Goal: Task Accomplishment & Management: Manage account settings

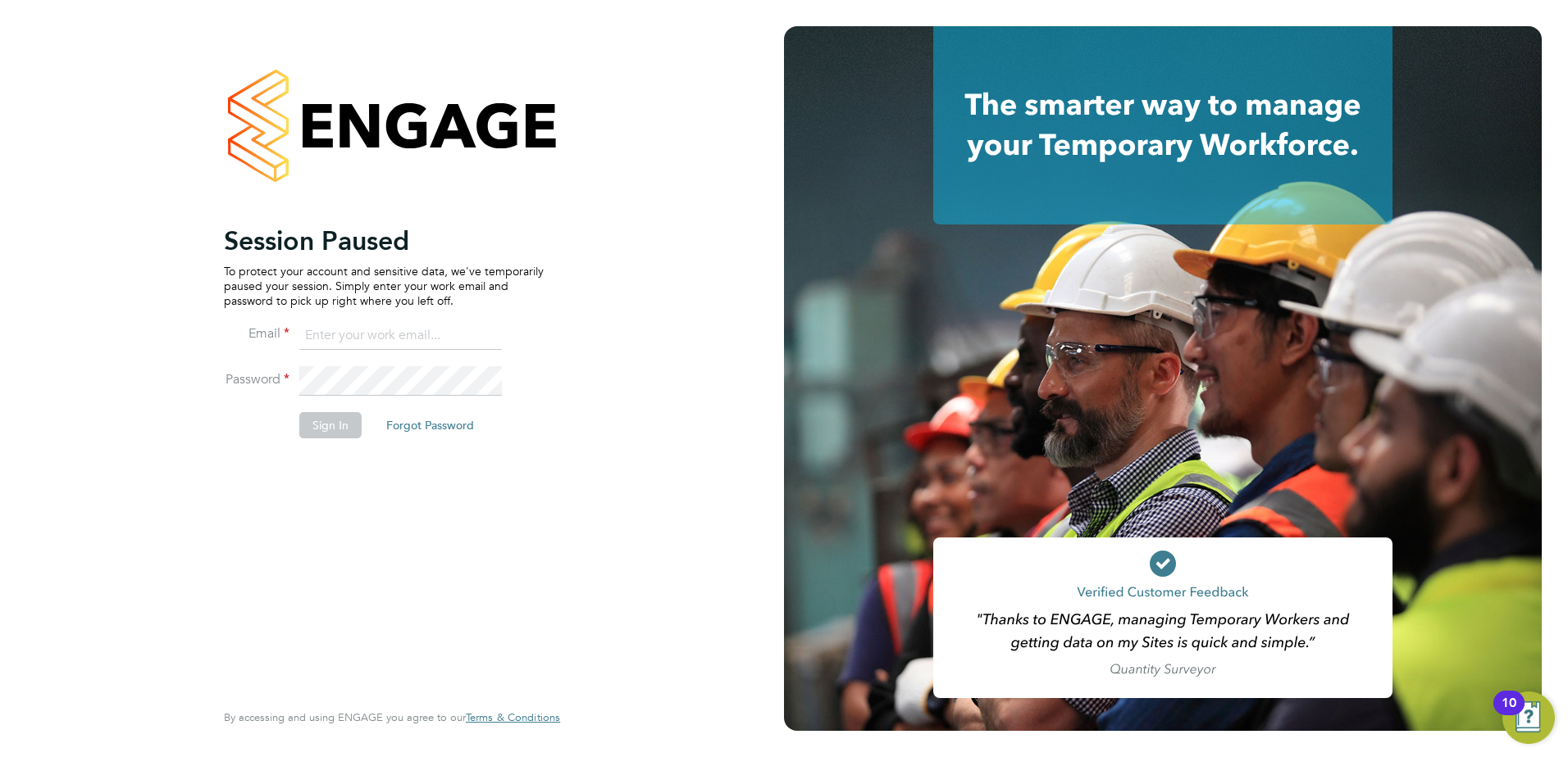
type input "nigel.bennett@lancashire.gov.uk"
click at [326, 436] on button "Sign In" at bounding box center [330, 425] width 63 height 26
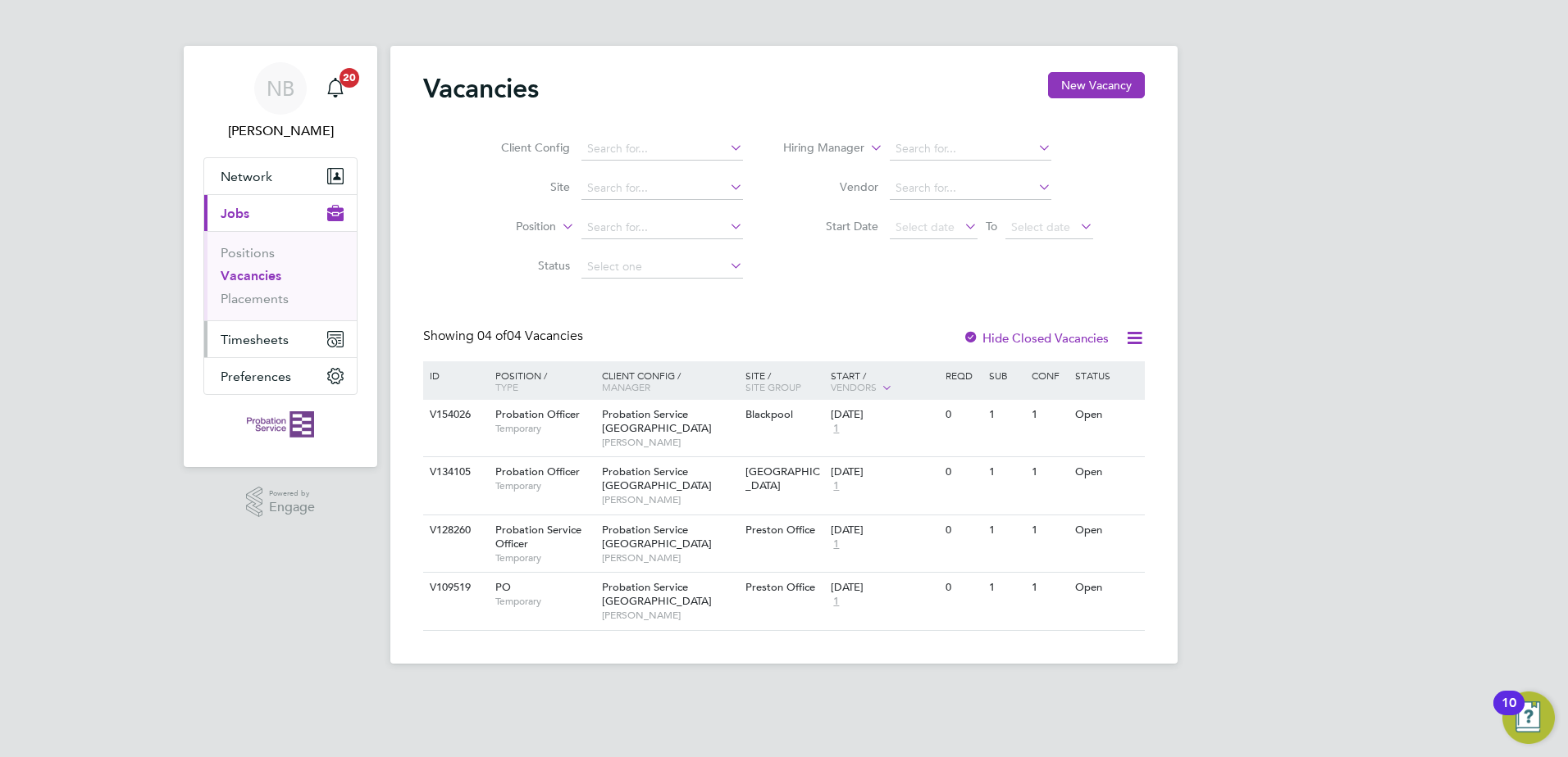
click at [255, 338] on span "Timesheets" at bounding box center [255, 340] width 68 height 16
click at [262, 339] on span "Timesheets" at bounding box center [255, 340] width 68 height 16
click at [257, 343] on span "Timesheets" at bounding box center [255, 340] width 68 height 16
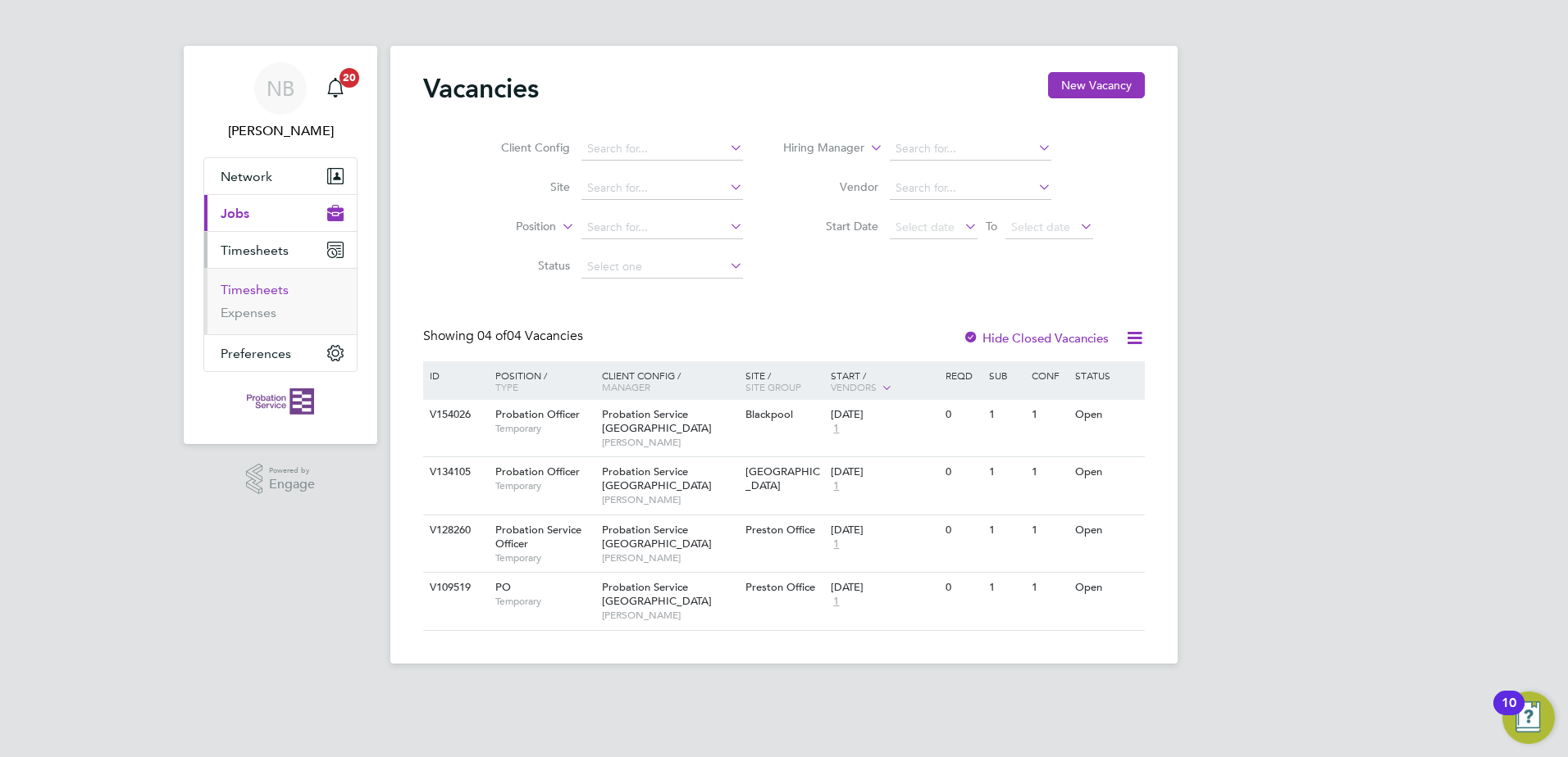
click at [262, 292] on link "Timesheets" at bounding box center [255, 290] width 68 height 16
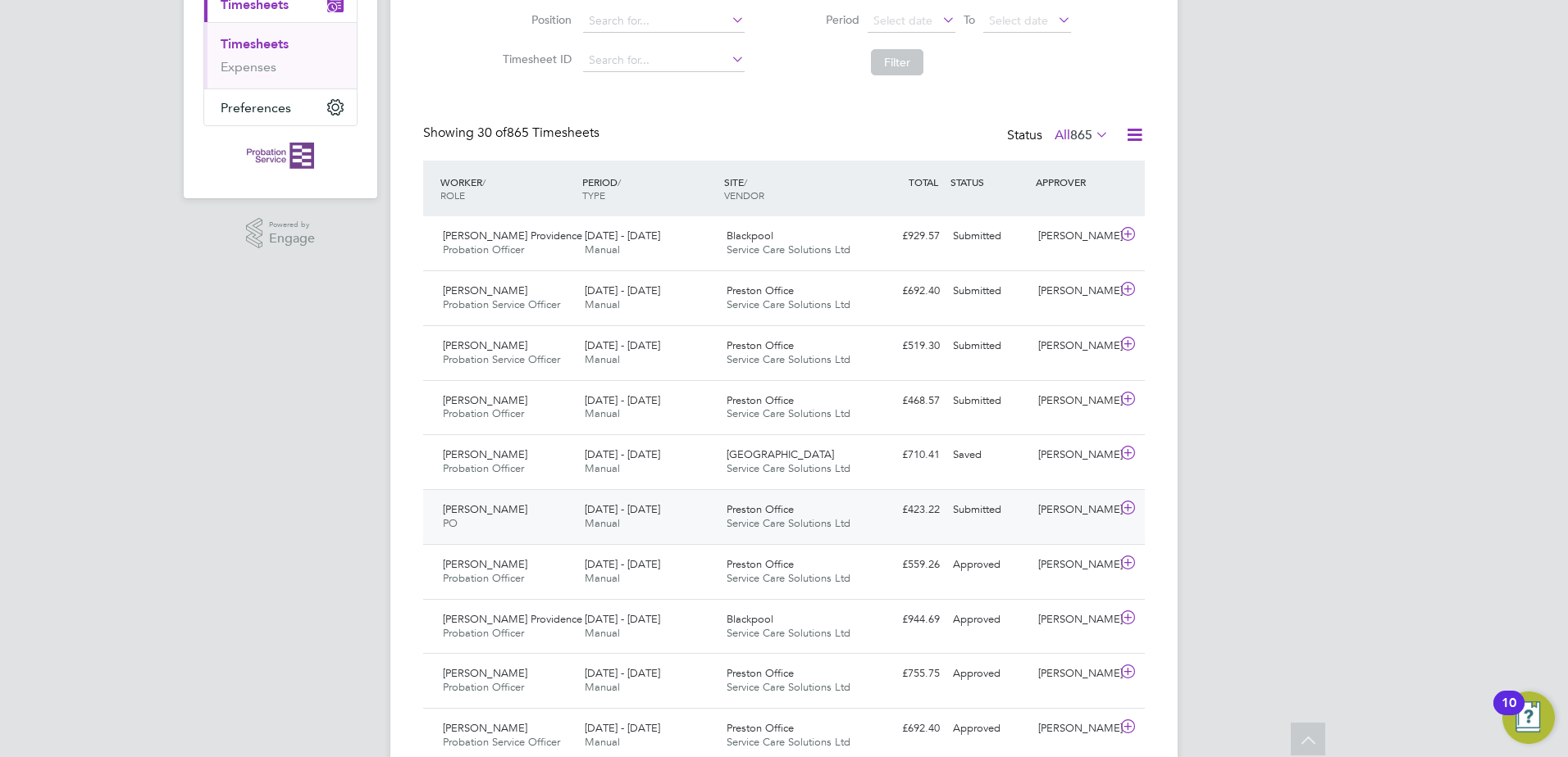
click at [1125, 507] on icon at bounding box center [1129, 508] width 21 height 13
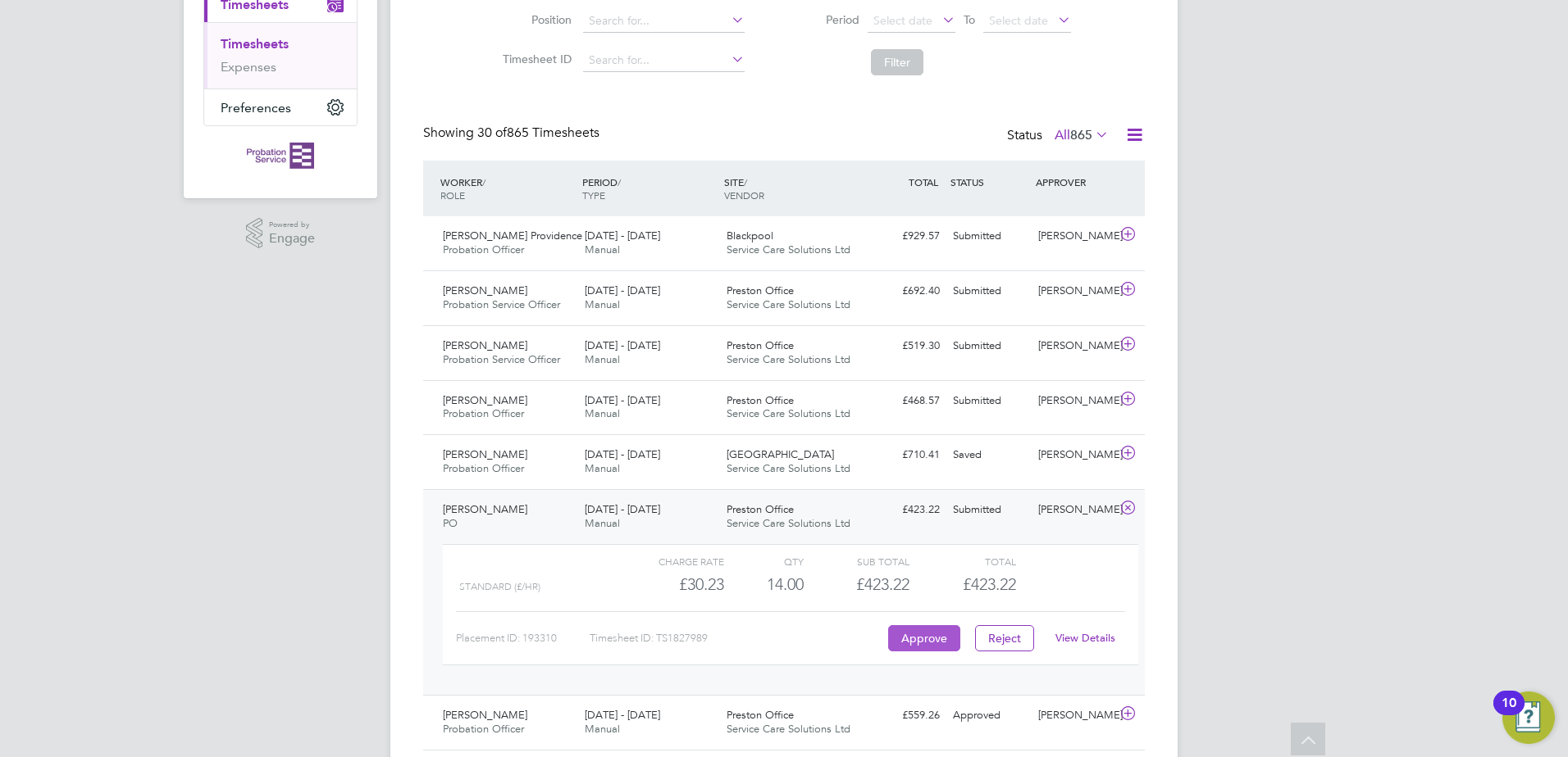
click at [924, 632] on button "Approve" at bounding box center [924, 639] width 72 height 26
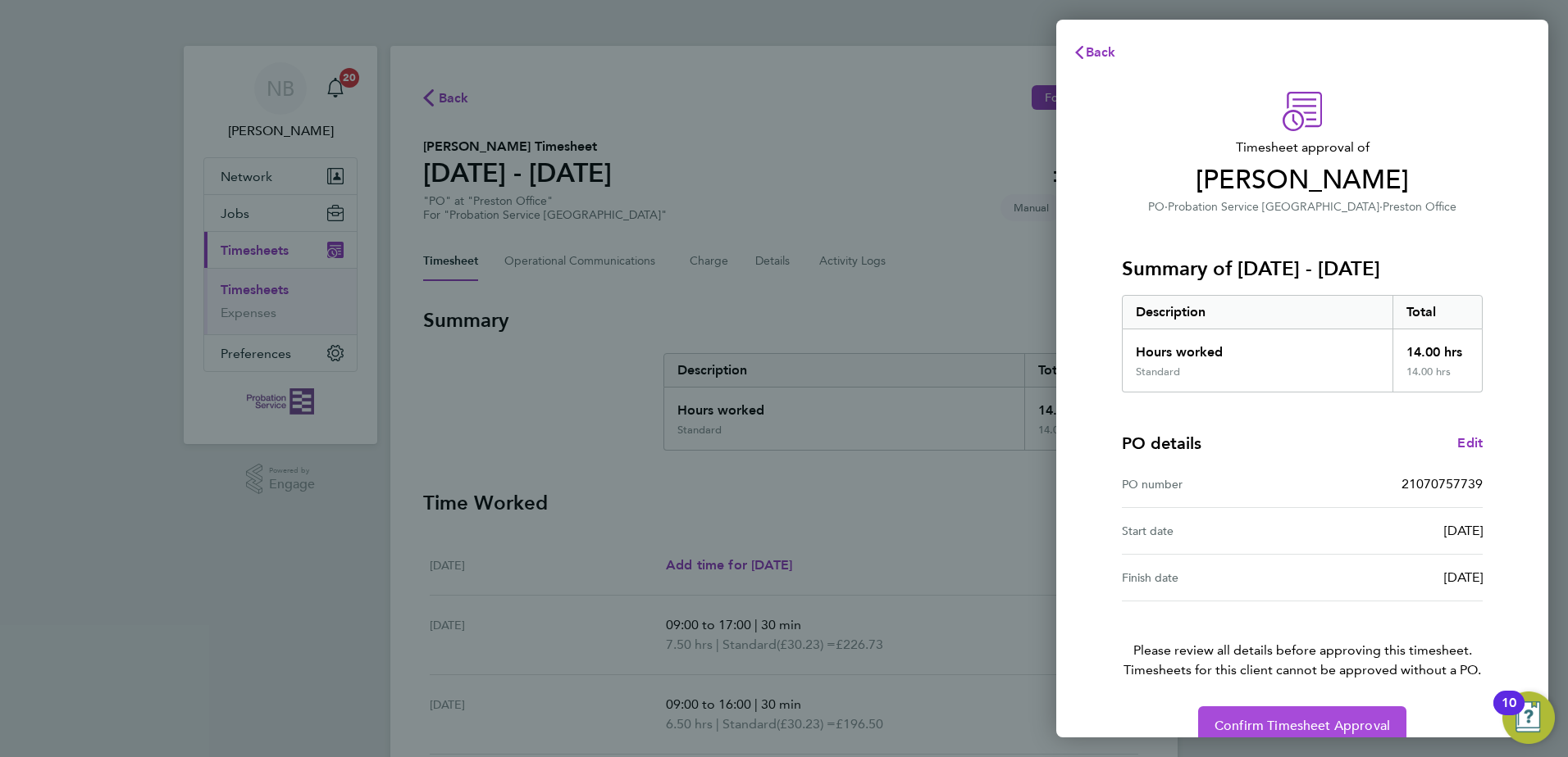
click at [1257, 721] on span "Confirm Timesheet Approval" at bounding box center [1302, 726] width 175 height 17
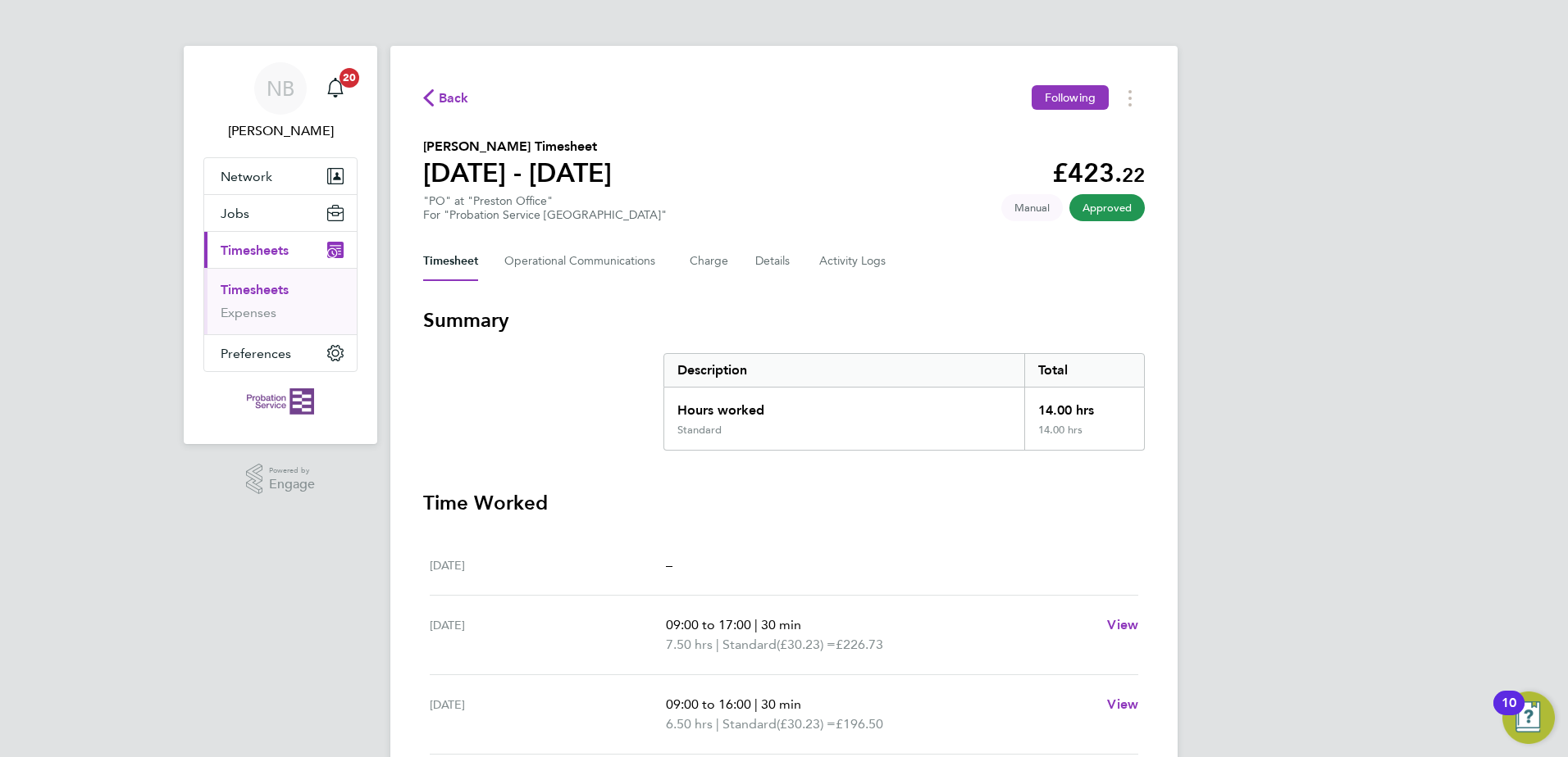
click at [263, 293] on link "Timesheets" at bounding box center [255, 290] width 68 height 16
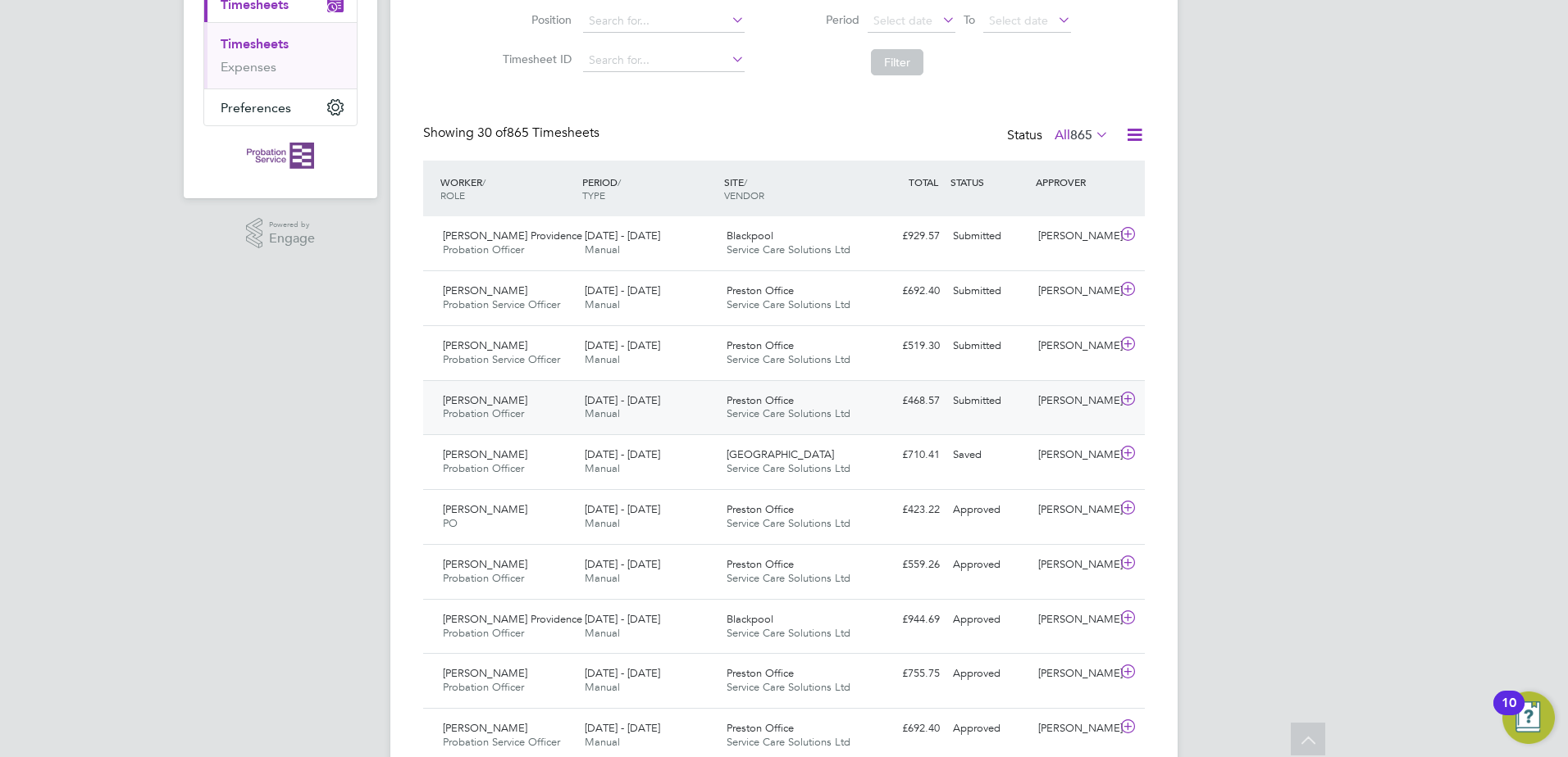
click at [1135, 396] on icon at bounding box center [1129, 399] width 21 height 13
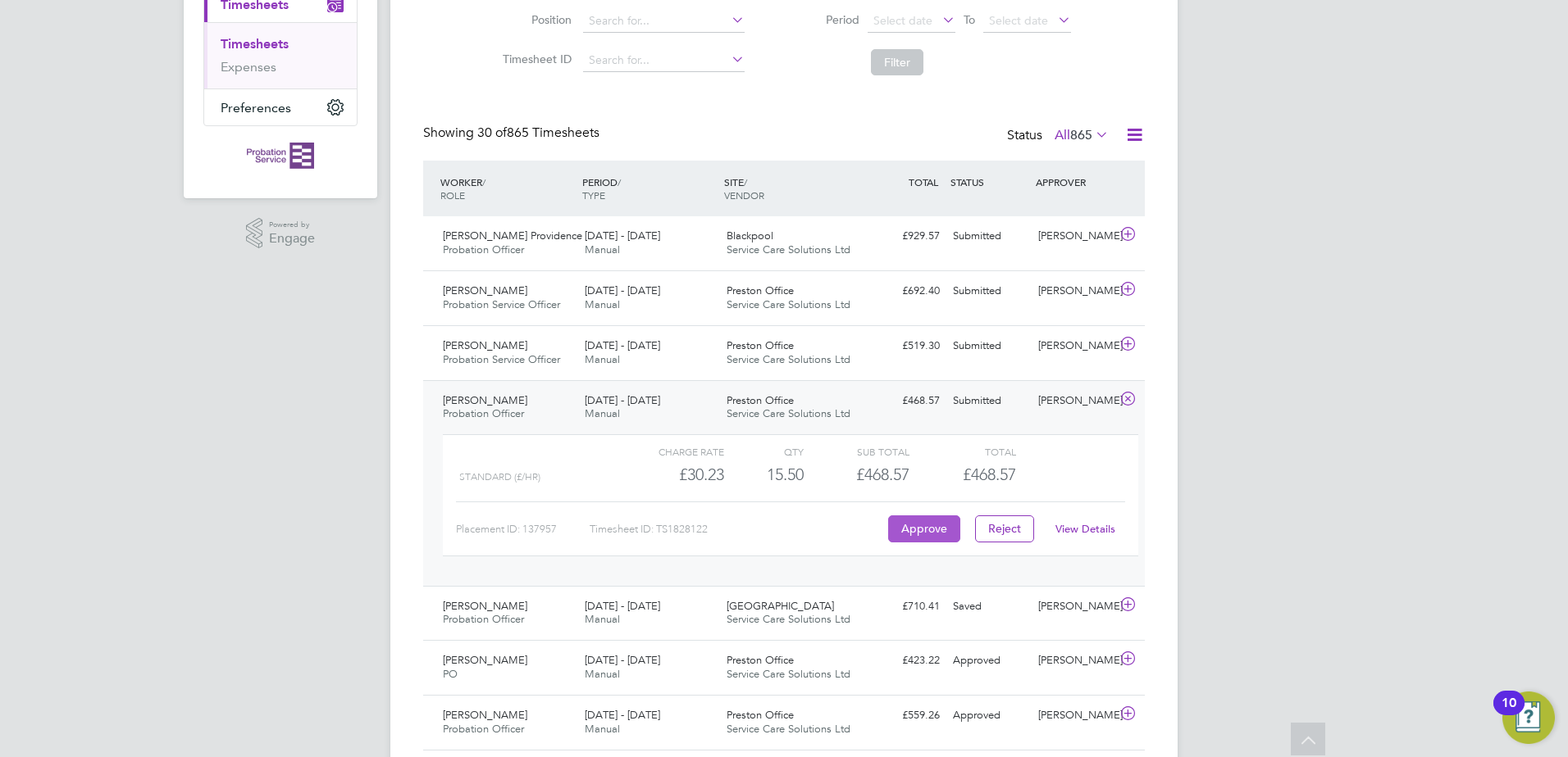
click at [906, 531] on button "Approve" at bounding box center [924, 529] width 72 height 26
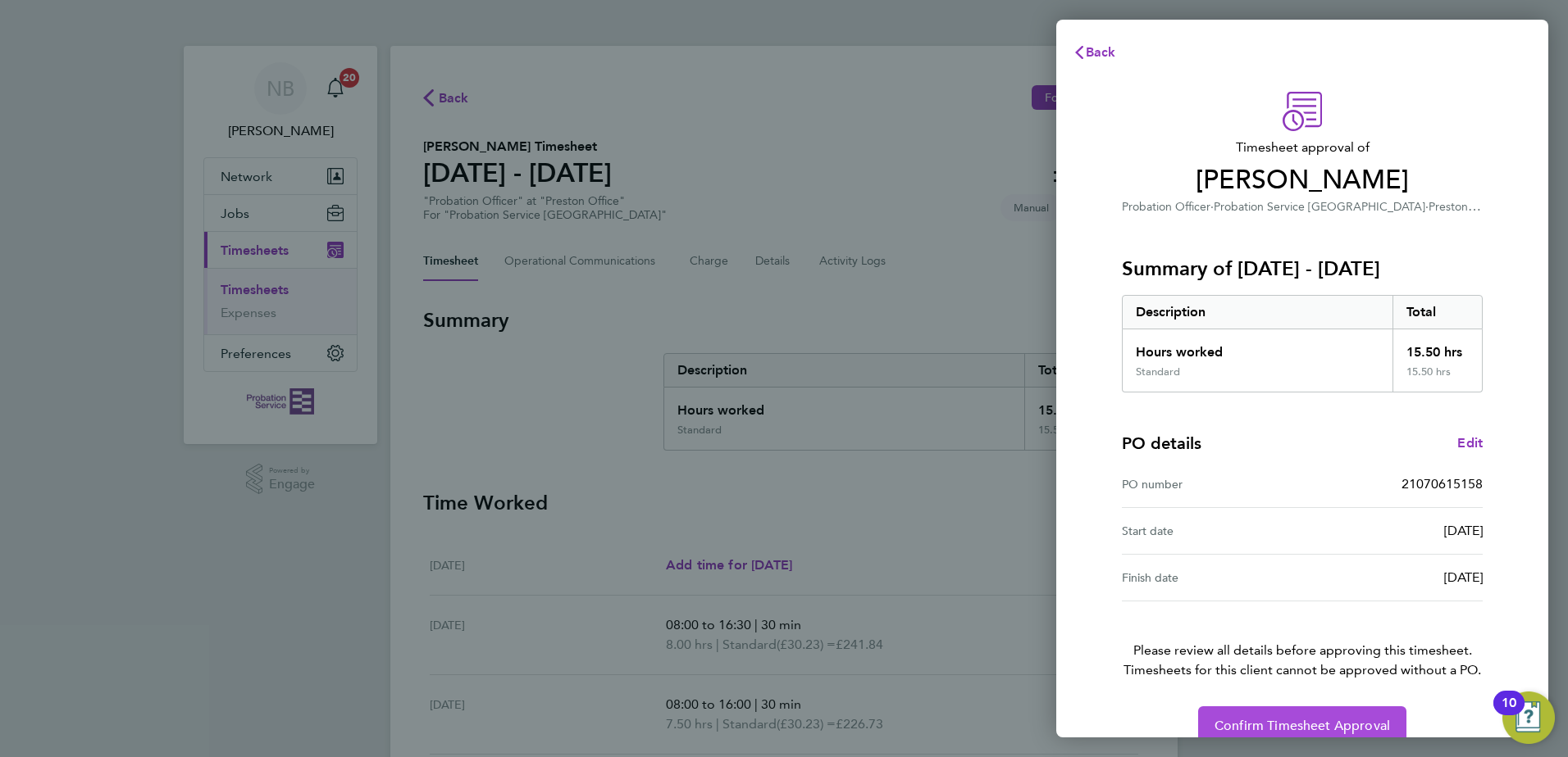
click at [1244, 723] on span "Confirm Timesheet Approval" at bounding box center [1302, 726] width 175 height 17
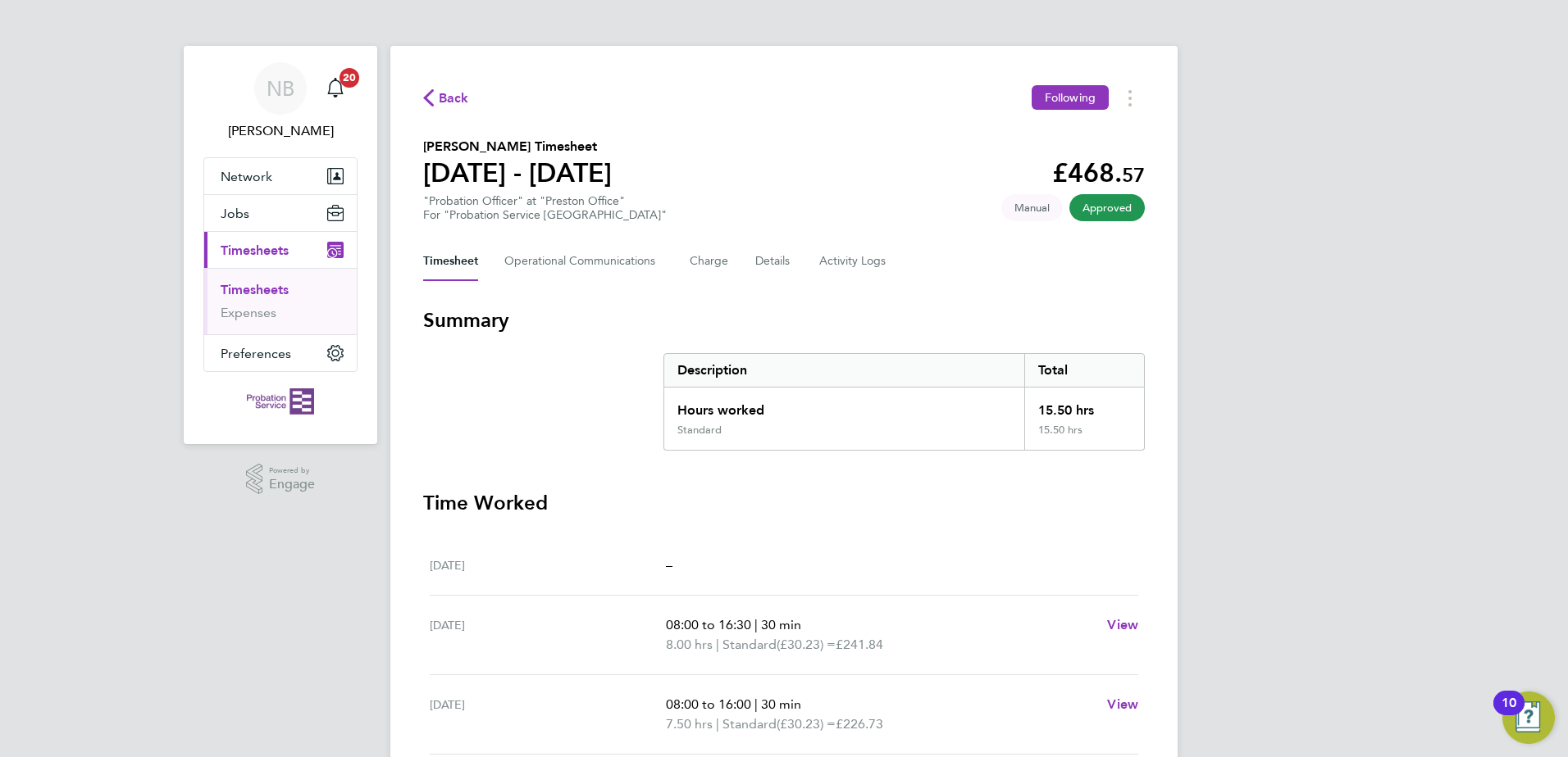
click at [245, 288] on link "Timesheets" at bounding box center [255, 290] width 68 height 16
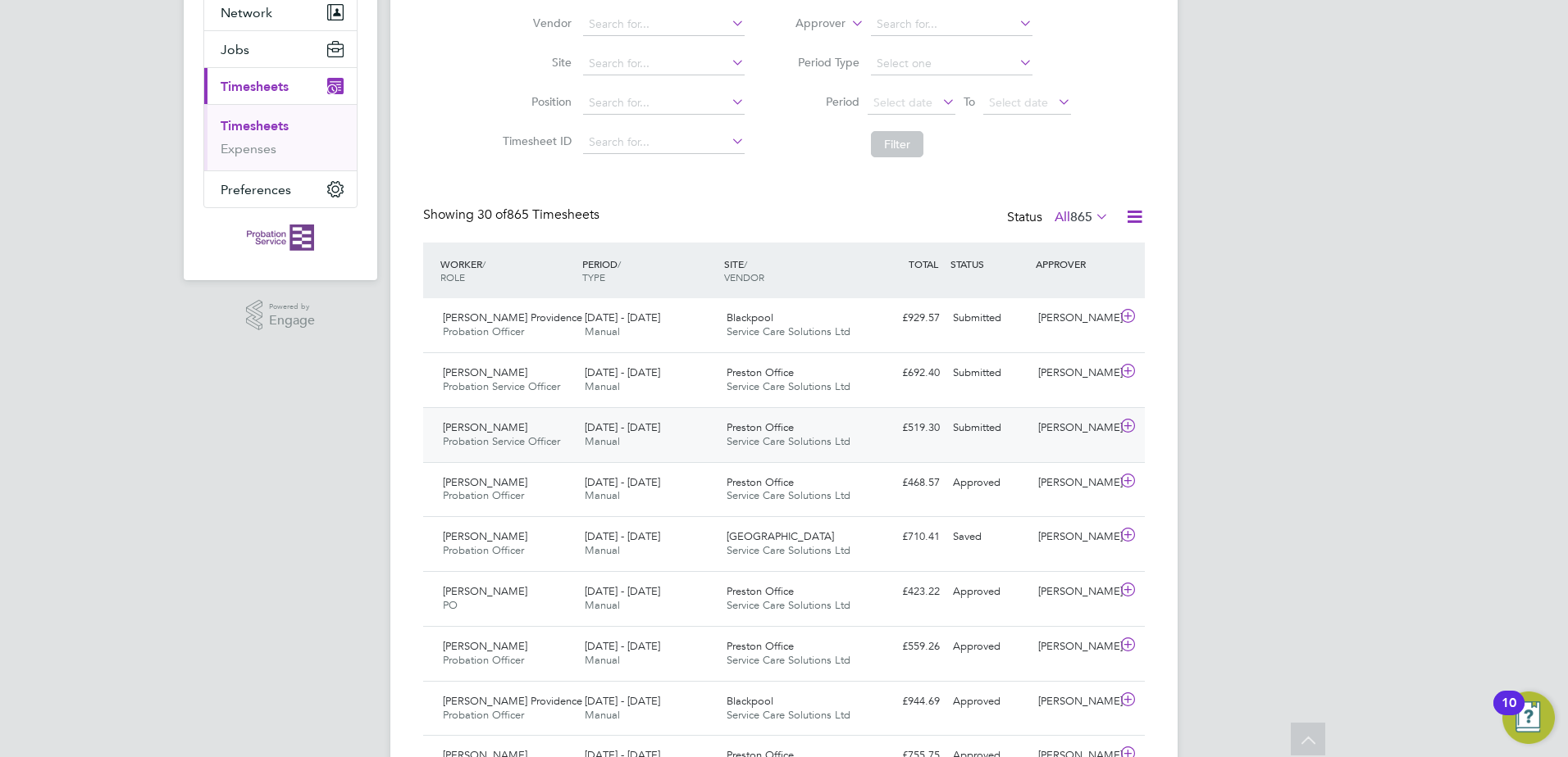
click at [1125, 428] on icon at bounding box center [1129, 426] width 21 height 13
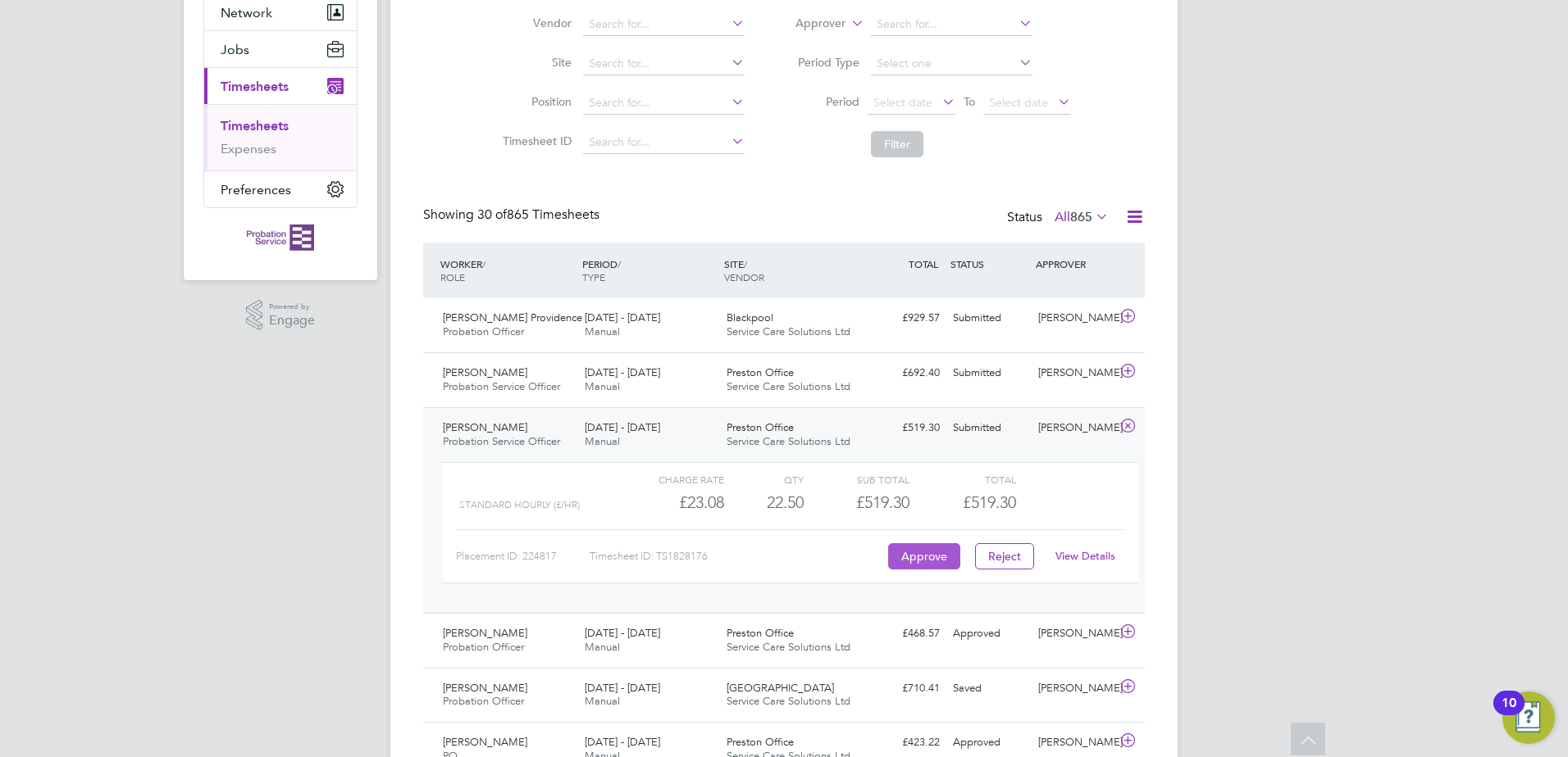
click at [921, 557] on button "Approve" at bounding box center [924, 557] width 72 height 26
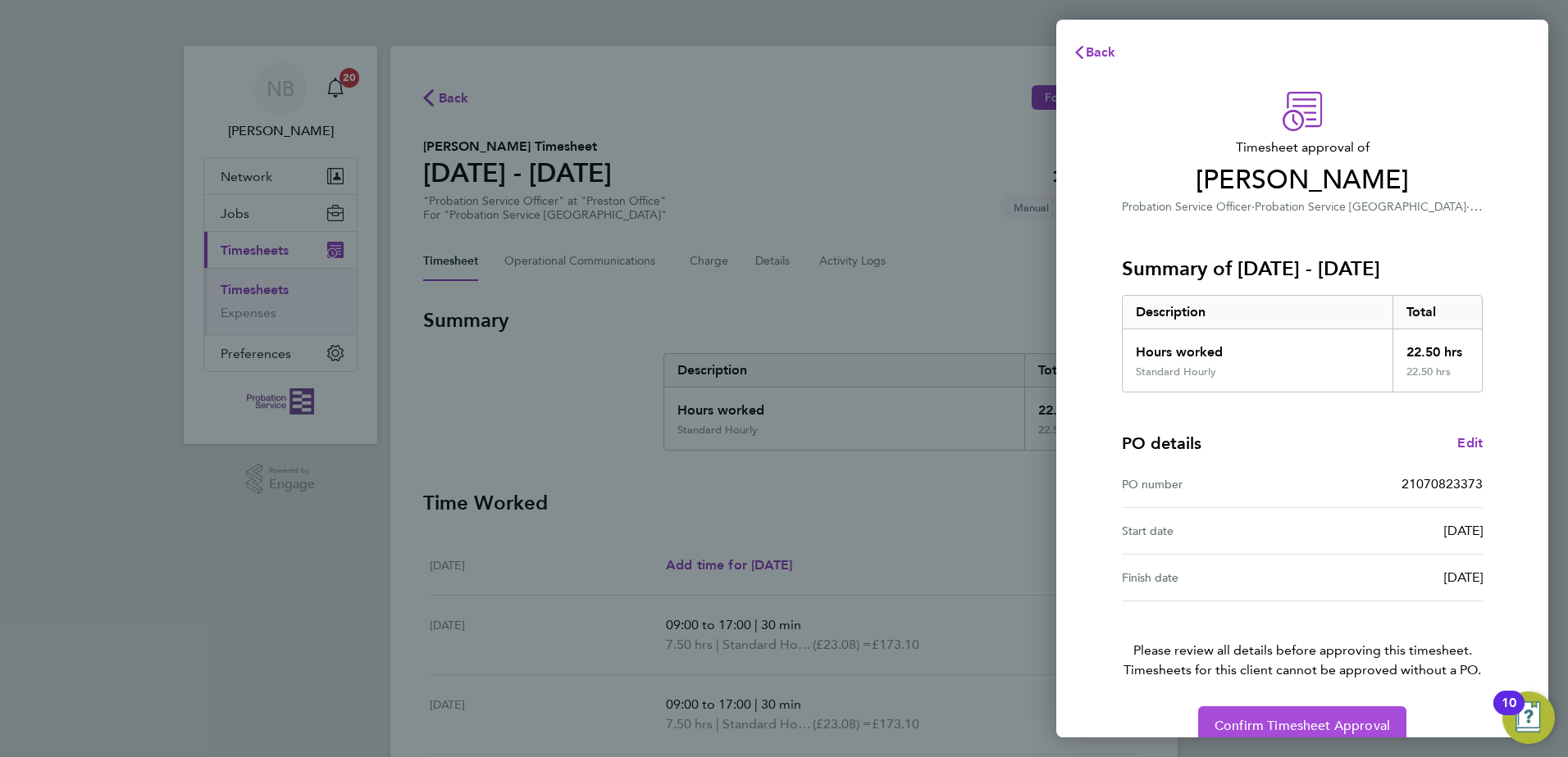
click at [1333, 722] on span "Confirm Timesheet Approval" at bounding box center [1302, 726] width 175 height 17
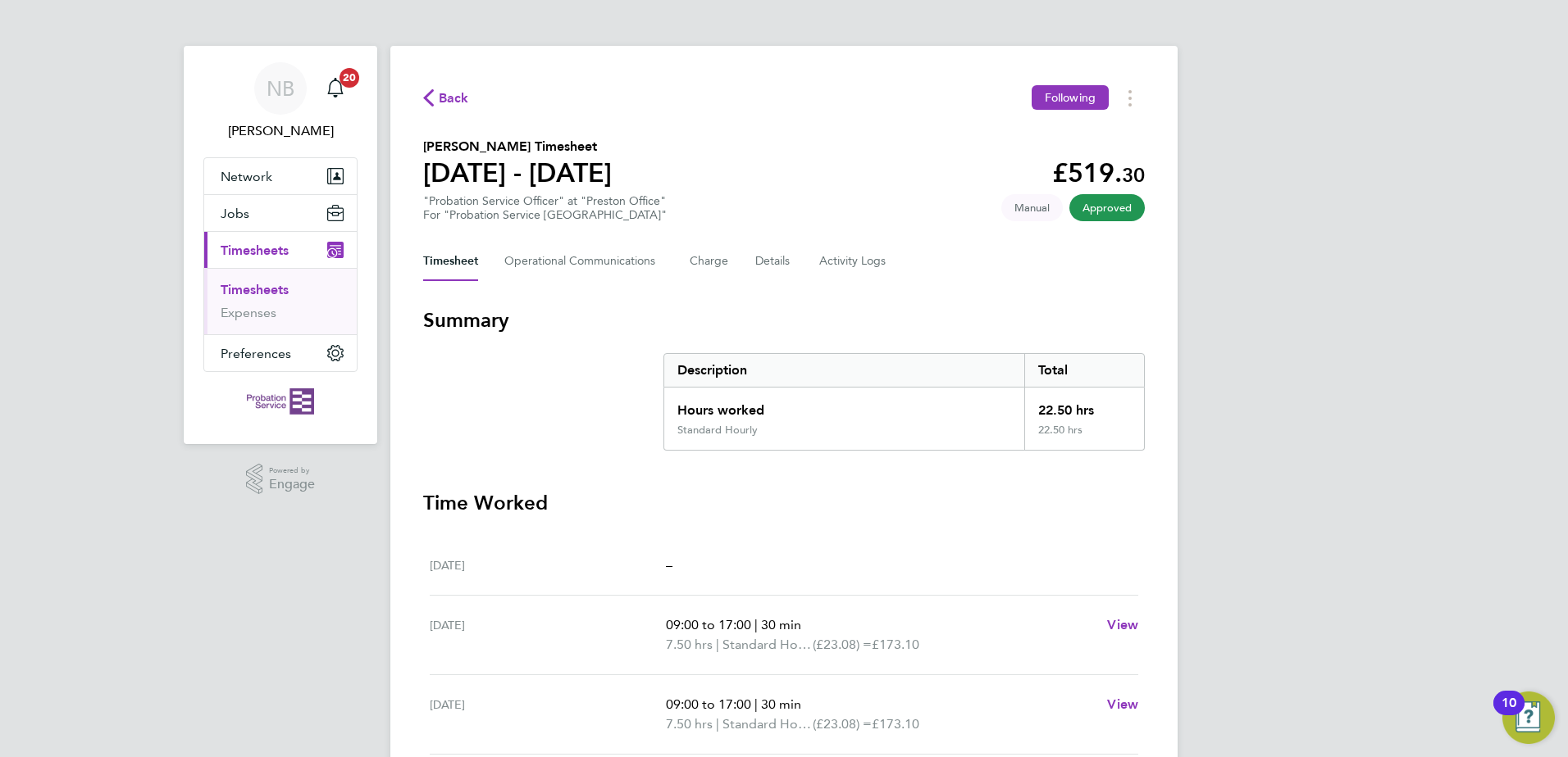
click at [271, 292] on link "Timesheets" at bounding box center [255, 290] width 68 height 16
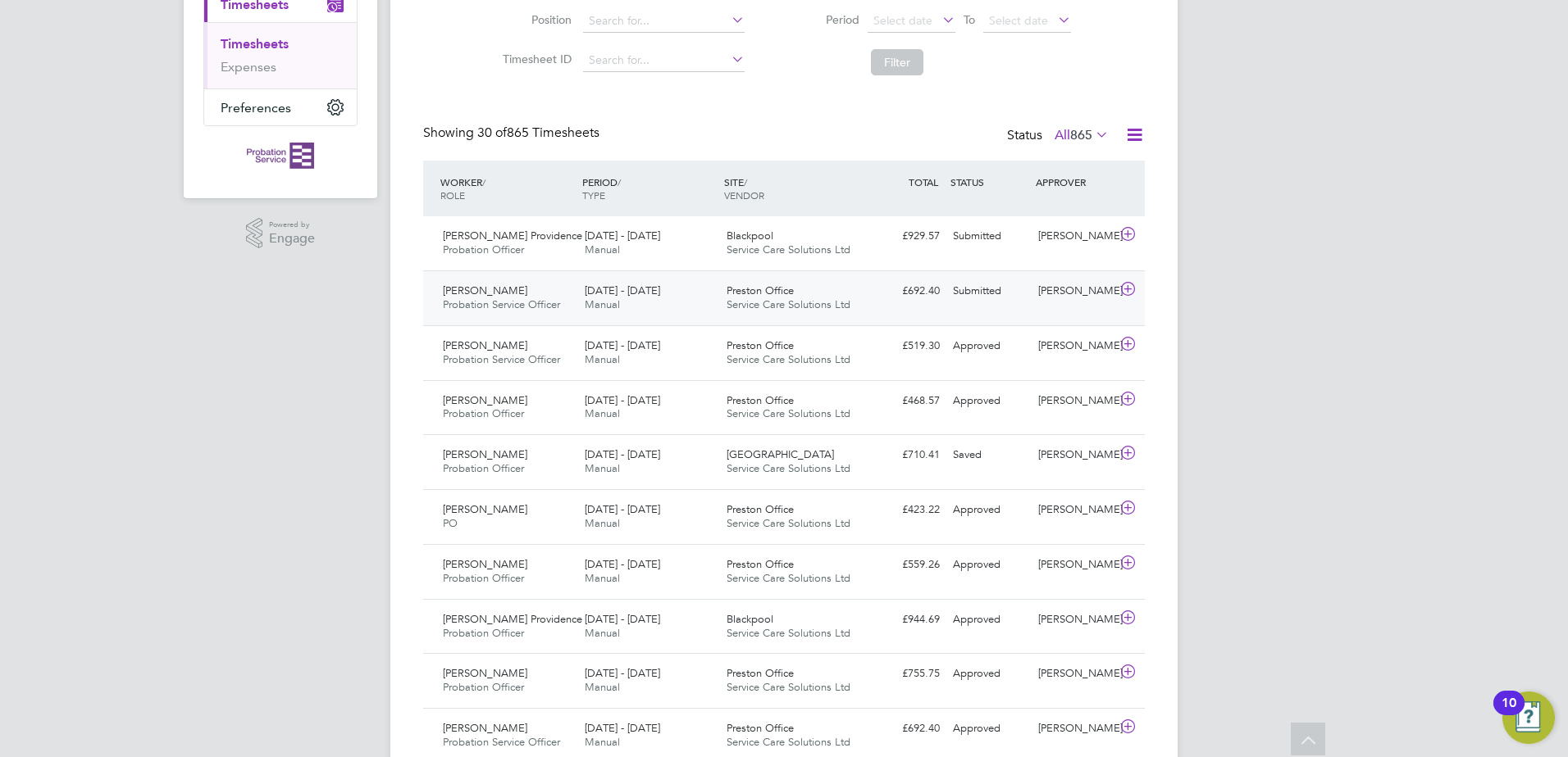
click at [1125, 287] on icon at bounding box center [1129, 289] width 21 height 13
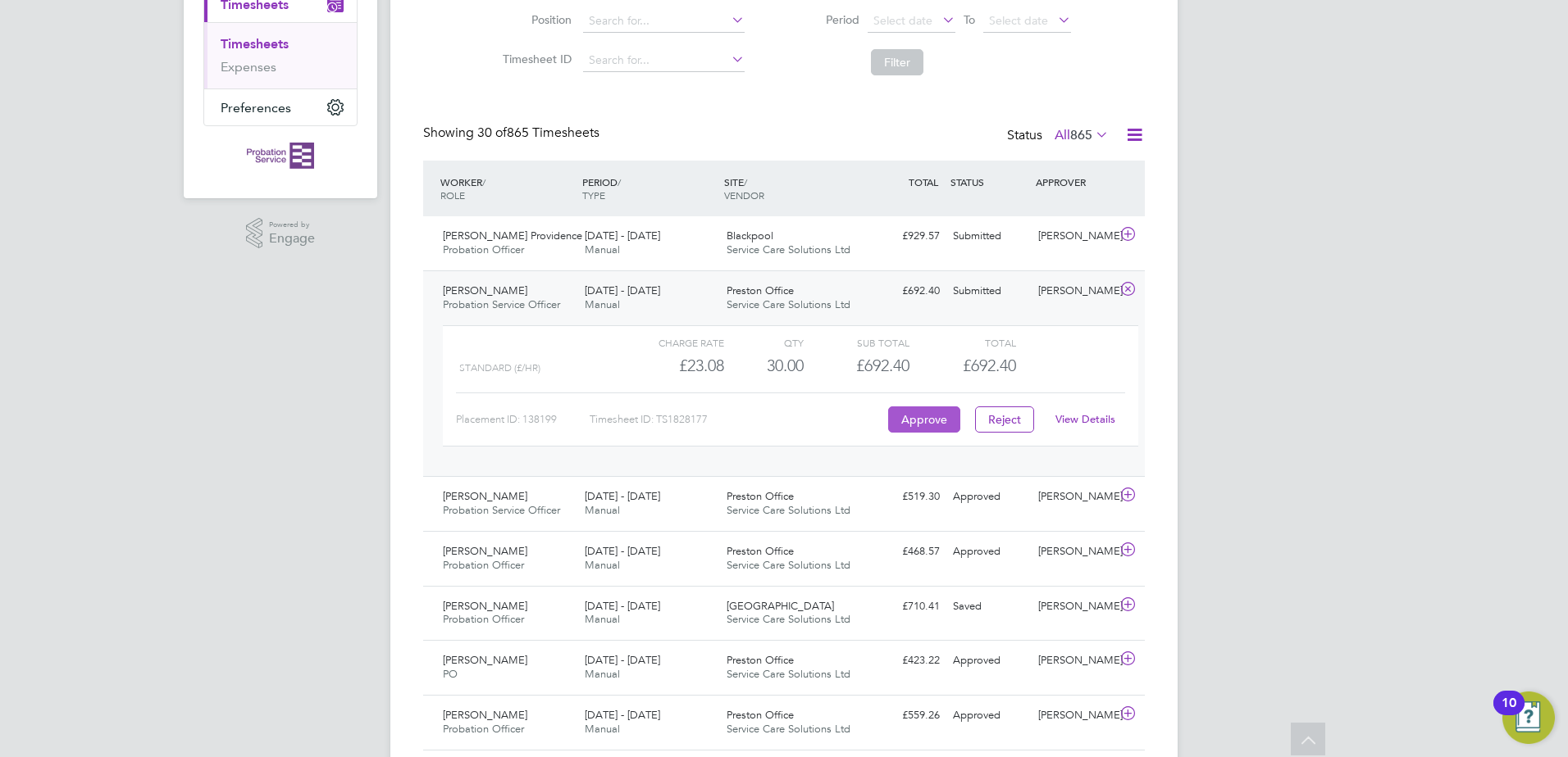
click at [927, 415] on button "Approve" at bounding box center [924, 420] width 72 height 26
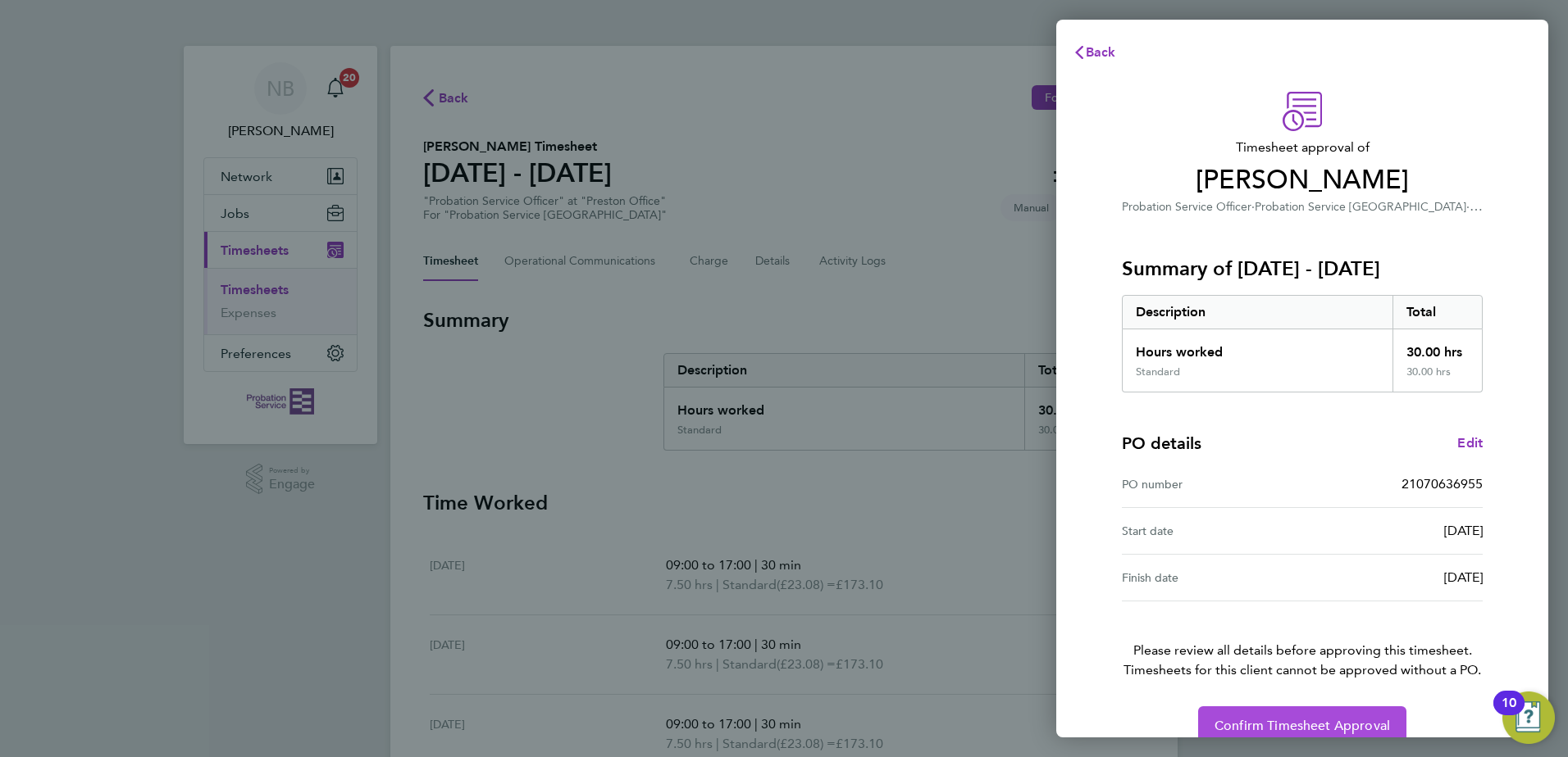
click at [1280, 715] on button "Confirm Timesheet Approval" at bounding box center [1302, 726] width 208 height 39
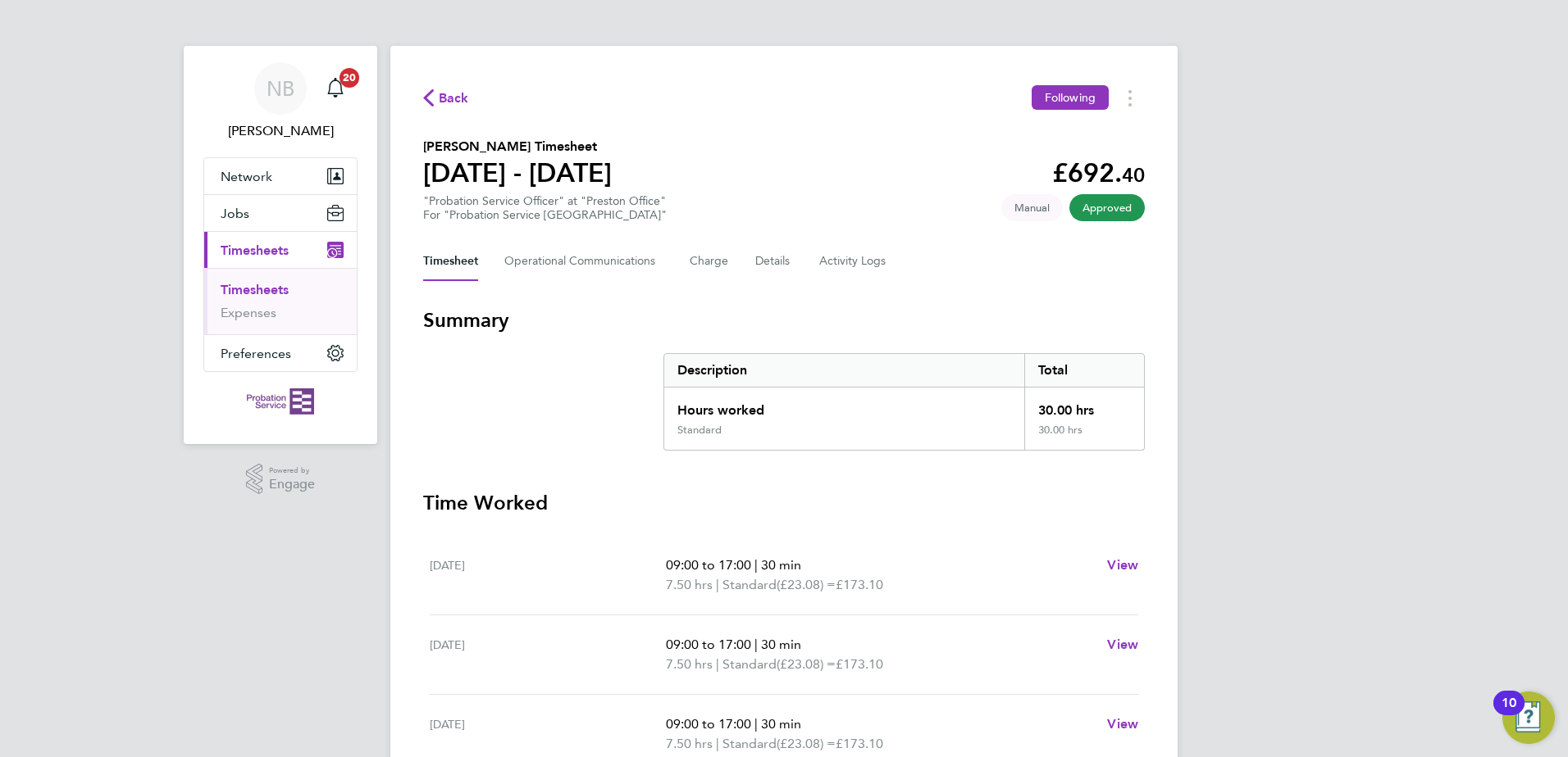
click at [259, 285] on link "Timesheets" at bounding box center [255, 290] width 68 height 16
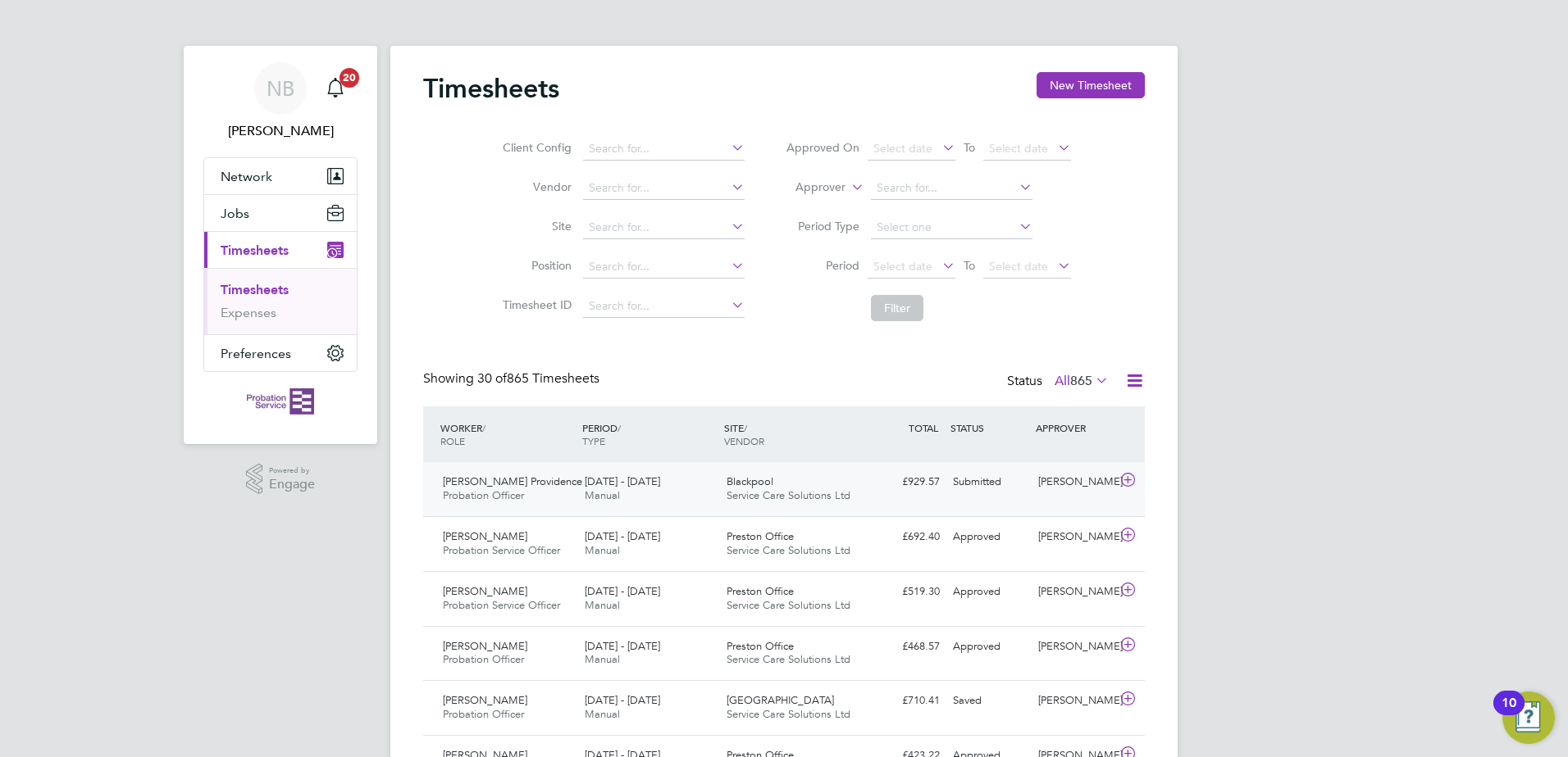
click at [1128, 479] on icon at bounding box center [1129, 480] width 21 height 13
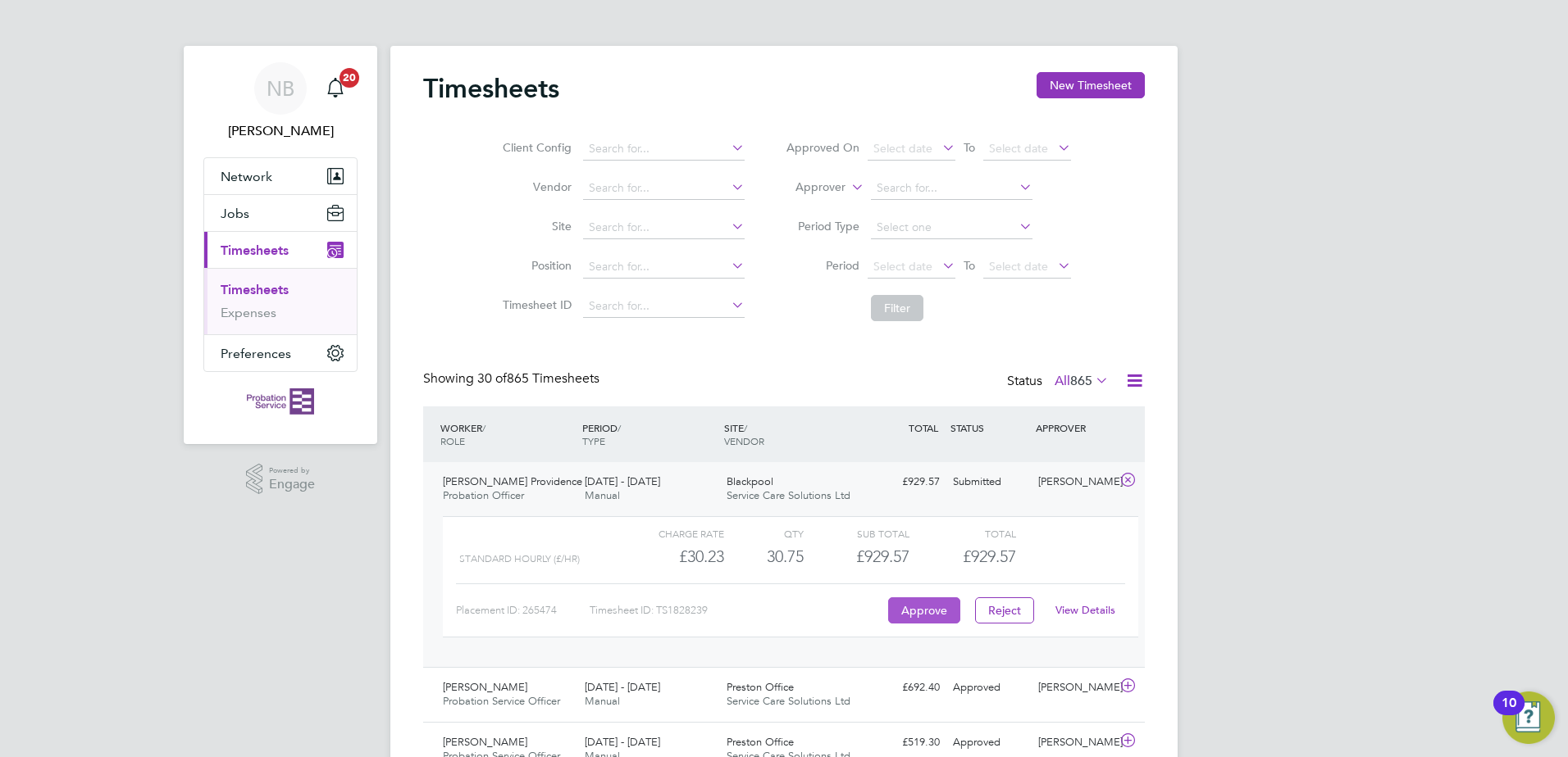
click at [925, 607] on button "Approve" at bounding box center [924, 611] width 72 height 26
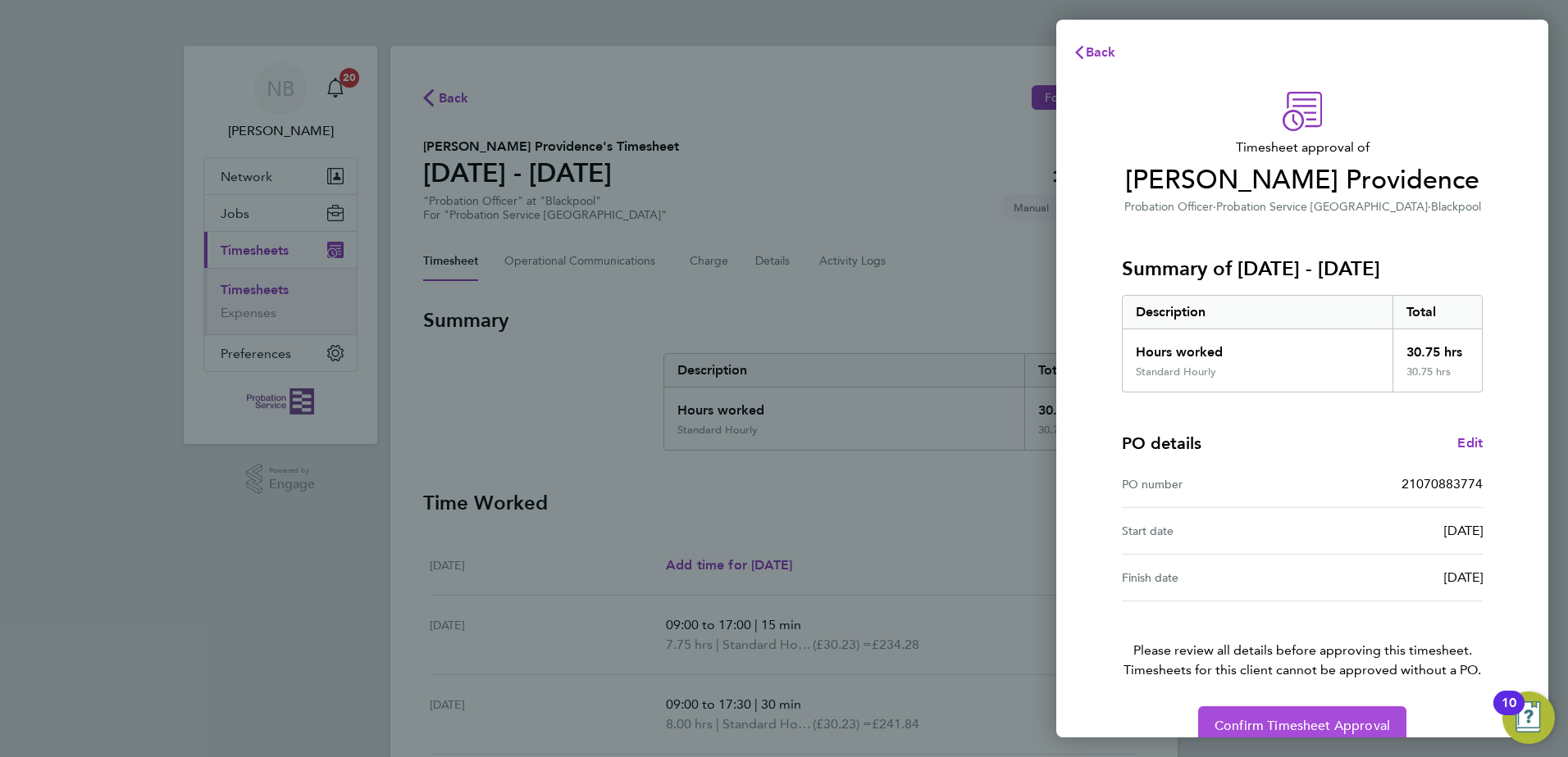
click at [1304, 721] on span "Confirm Timesheet Approval" at bounding box center [1302, 726] width 175 height 17
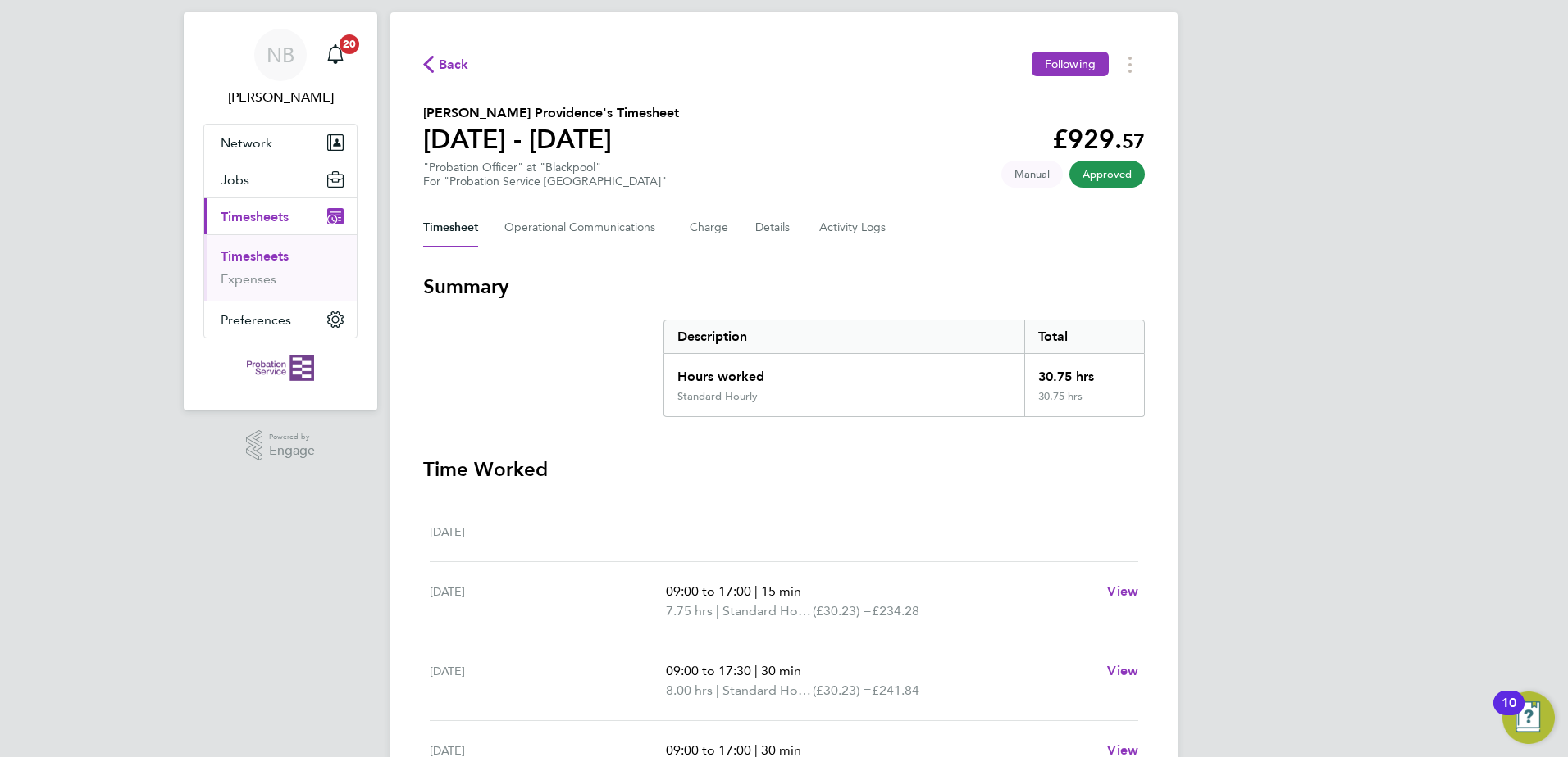
scroll to position [14, 0]
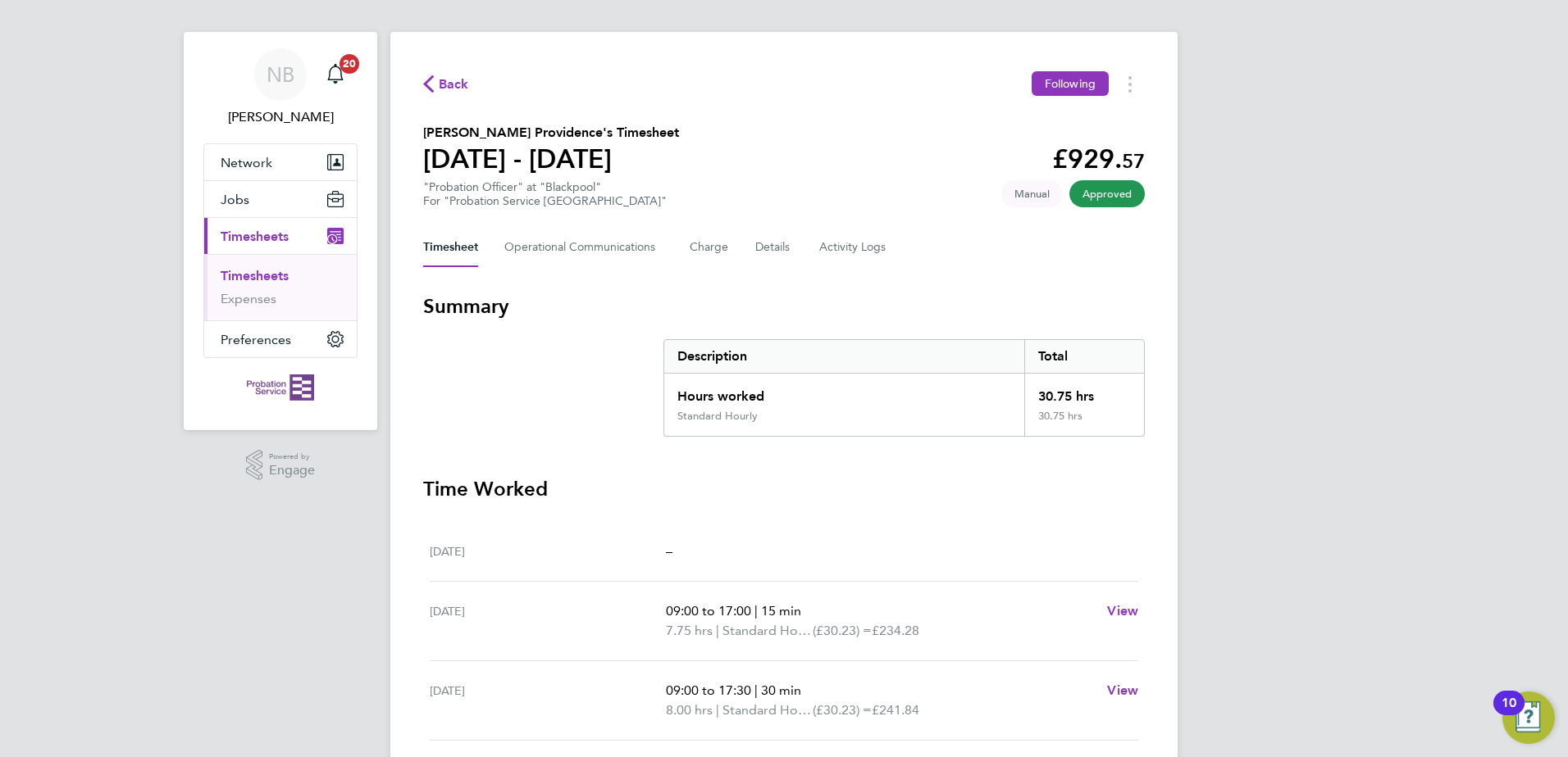
click at [249, 271] on link "Timesheets" at bounding box center [255, 276] width 68 height 16
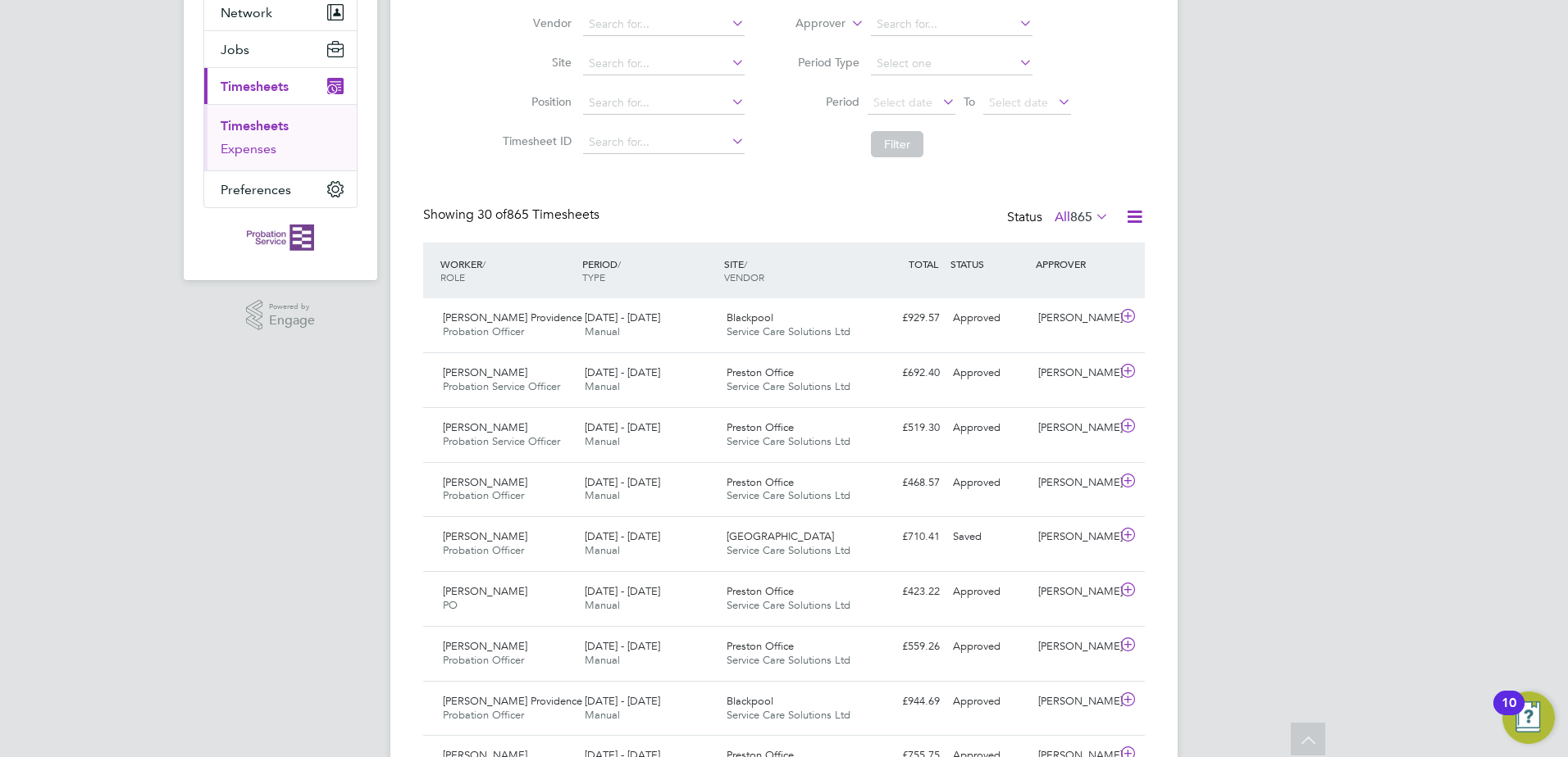
click at [234, 148] on link "Expenses" at bounding box center [248, 149] width 56 height 16
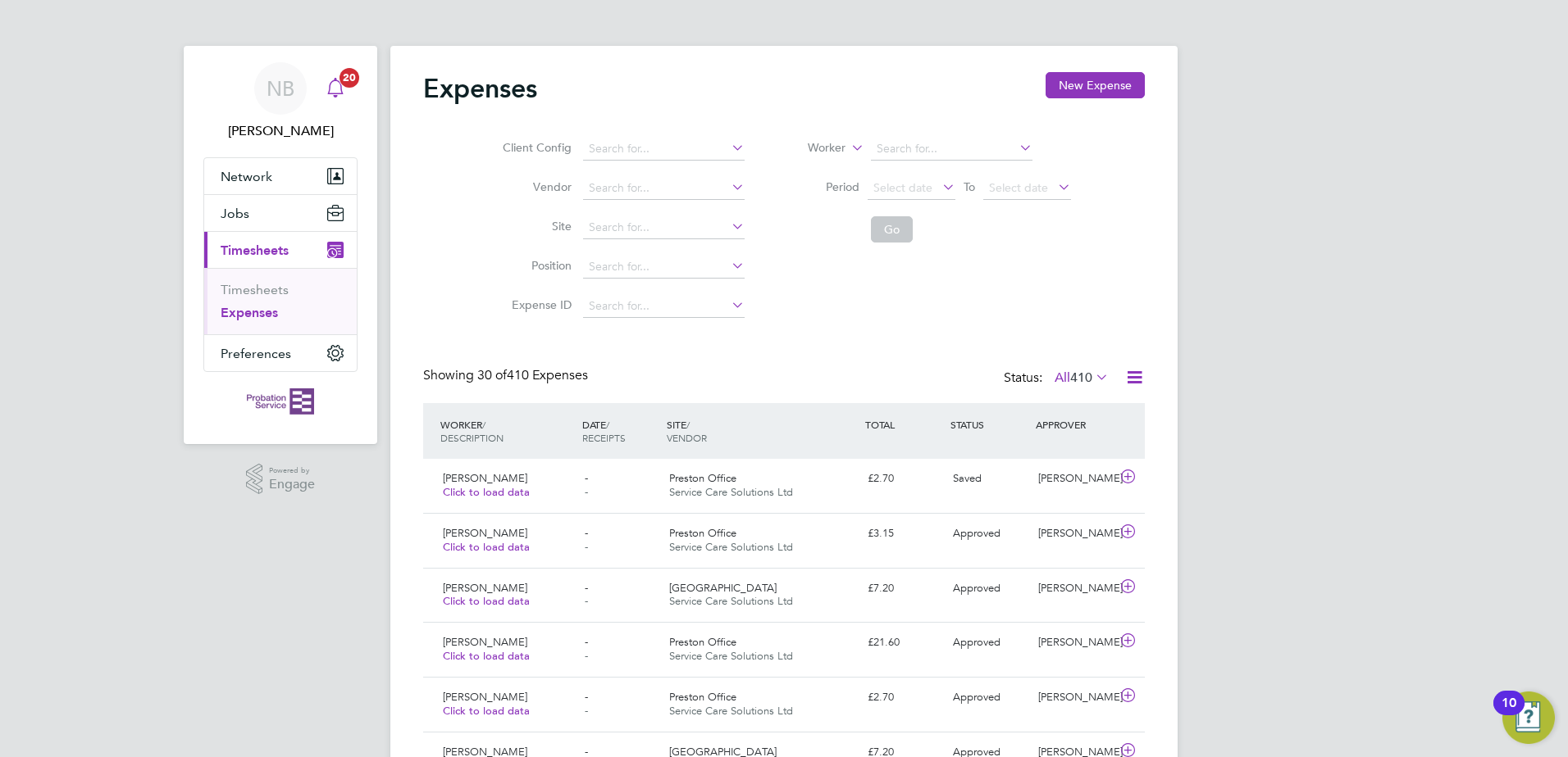
click at [340, 83] on app-badge "20" at bounding box center [350, 77] width 20 height 16
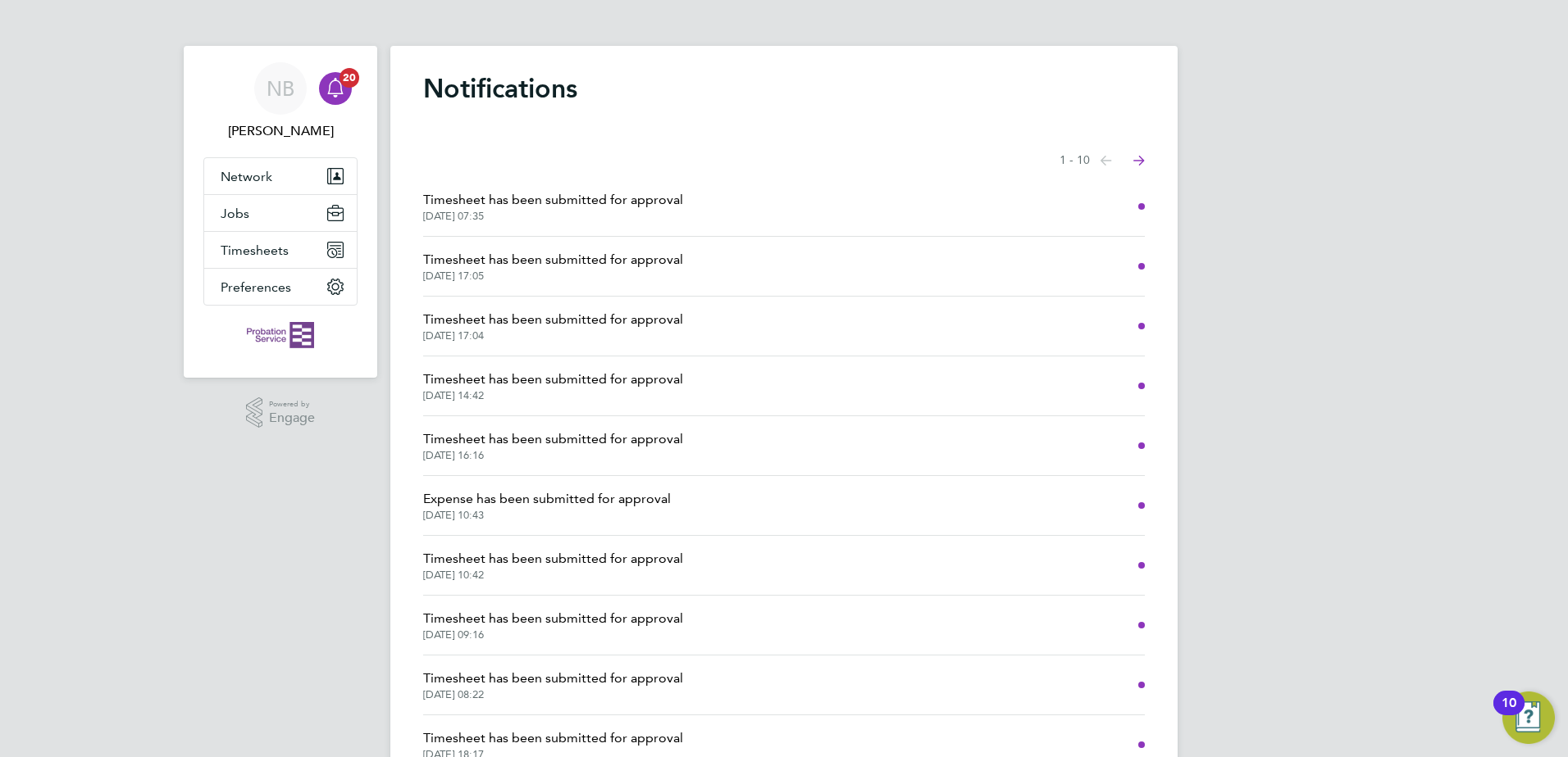
click at [486, 207] on span "Timesheet has been submitted for approval" at bounding box center [553, 199] width 260 height 20
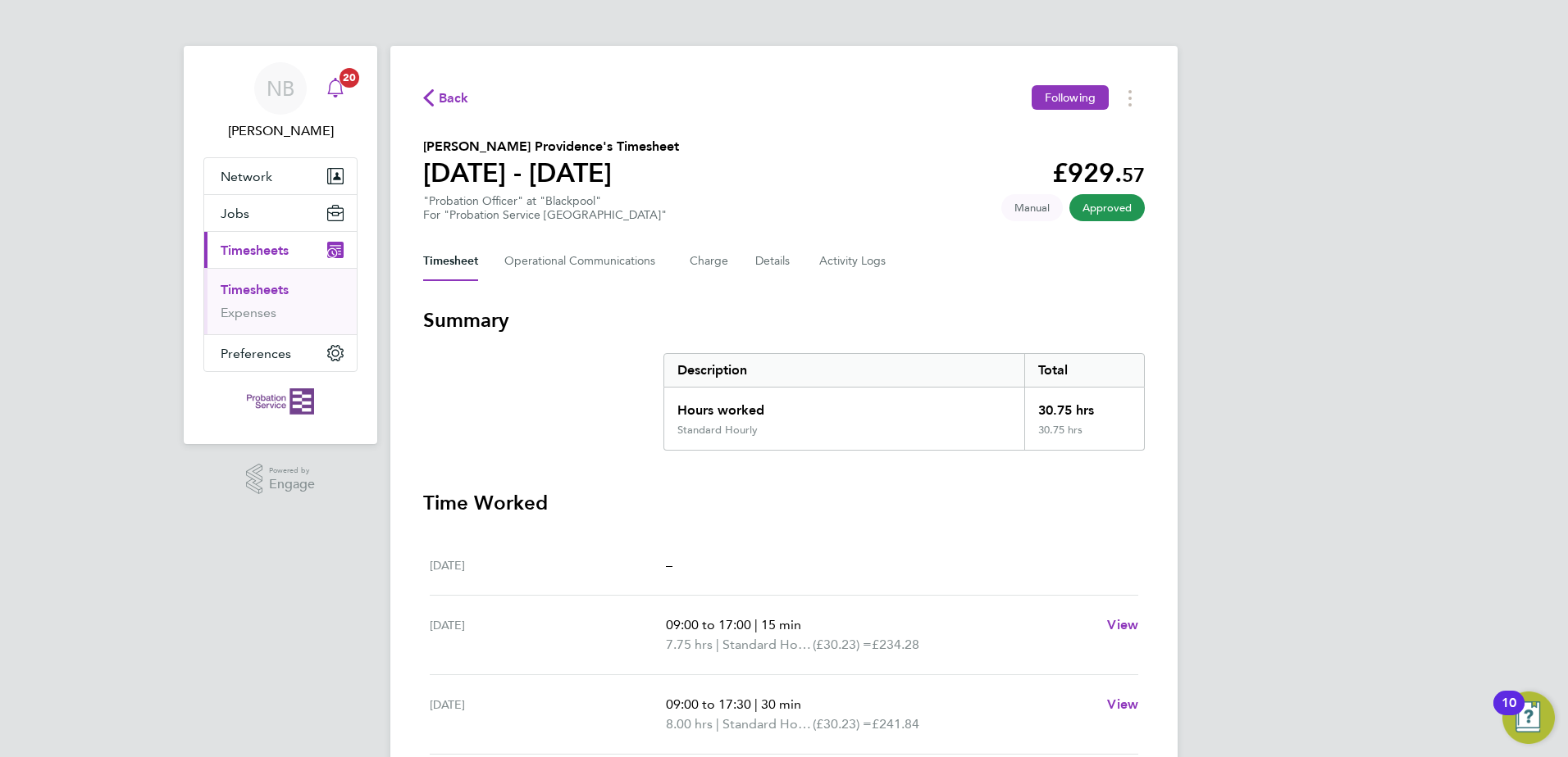
click at [338, 91] on icon "Main navigation" at bounding box center [336, 87] width 20 height 20
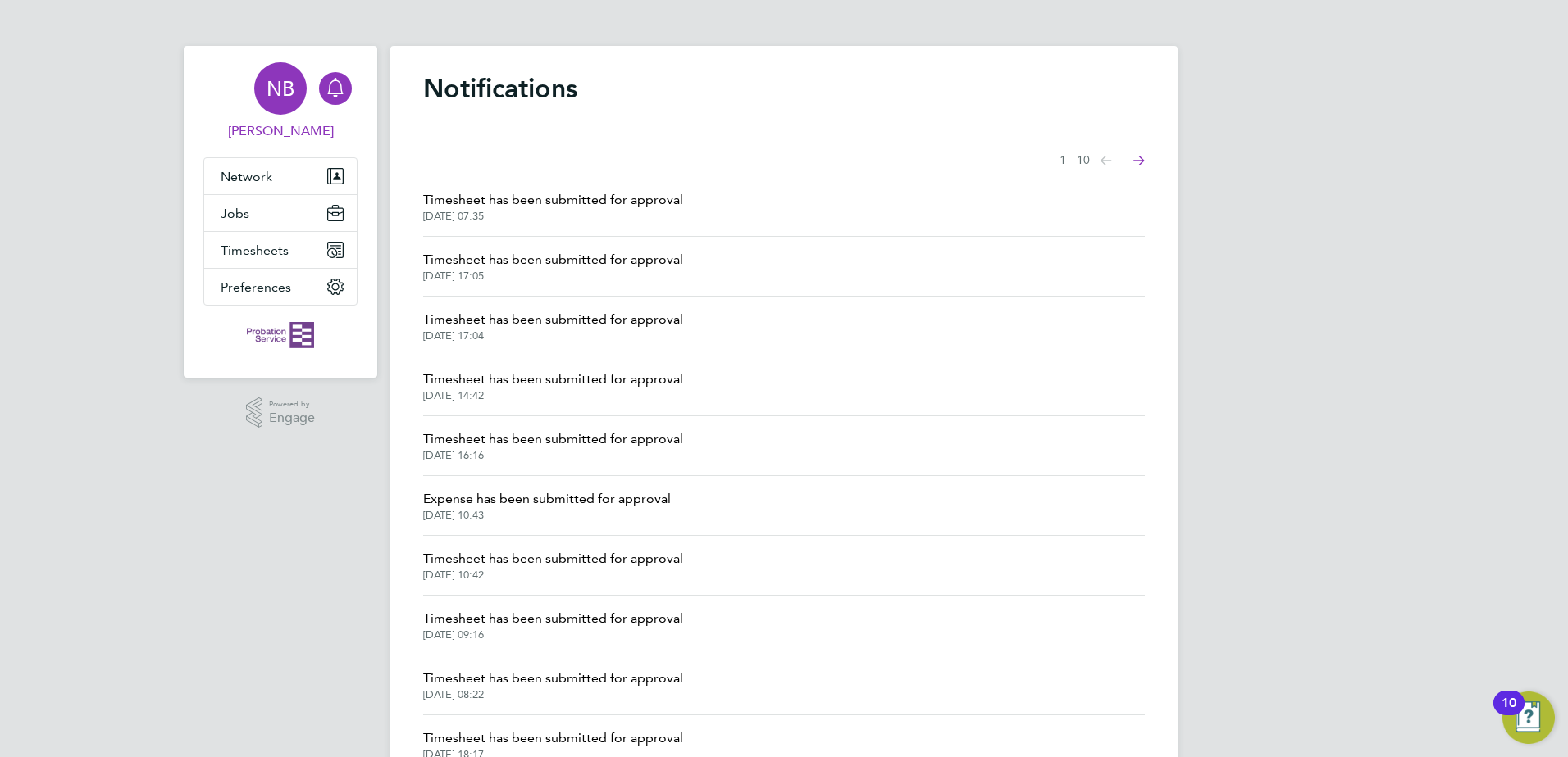
click at [286, 114] on div "NB" at bounding box center [281, 89] width 52 height 52
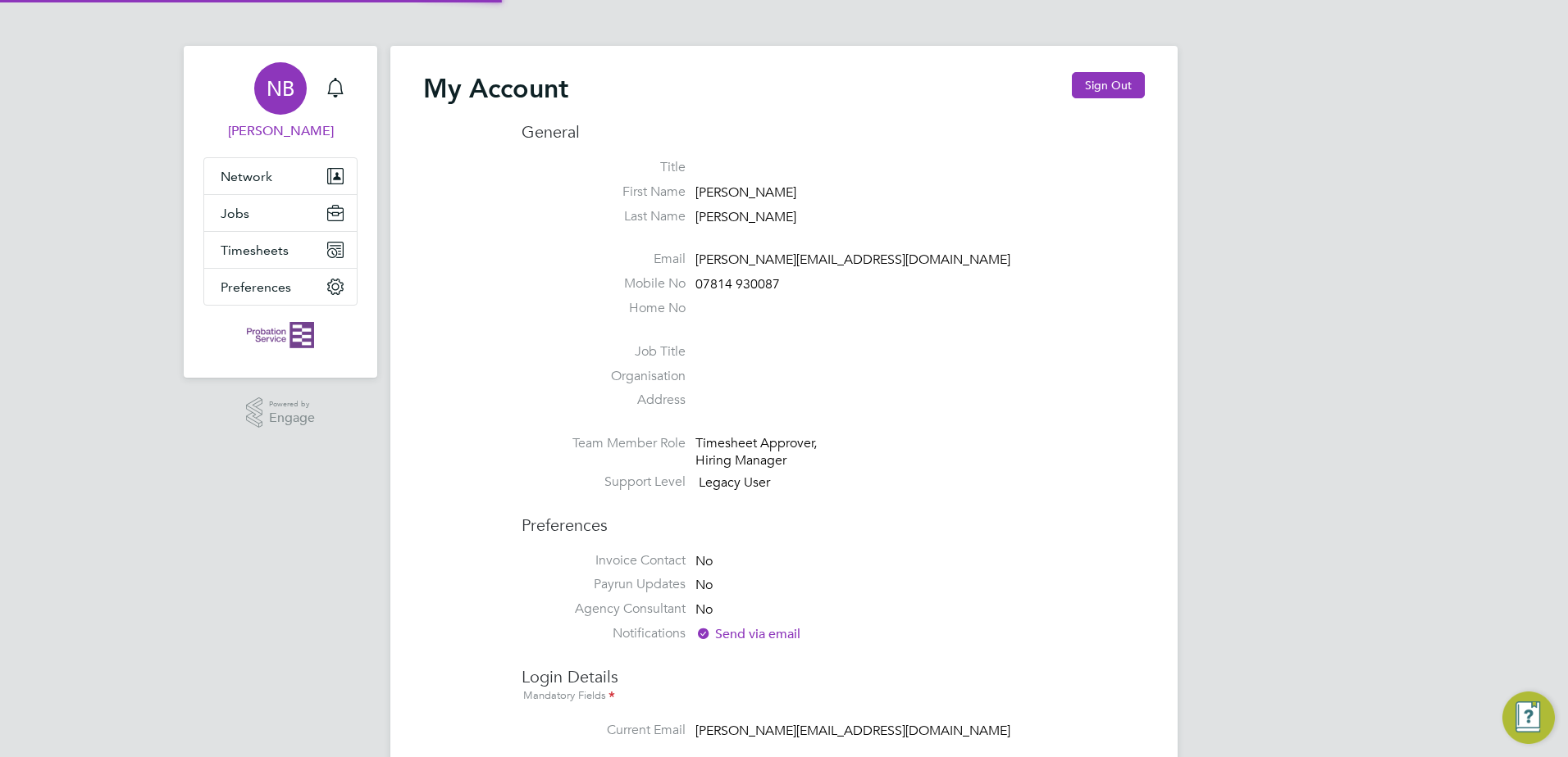
type input "[PERSON_NAME][EMAIL_ADDRESS][DOMAIN_NAME]"
click at [752, 282] on span "07814 930087" at bounding box center [737, 284] width 85 height 17
click at [680, 312] on label "Home No" at bounding box center [603, 308] width 164 height 17
click at [278, 255] on span "Timesheets" at bounding box center [255, 251] width 68 height 16
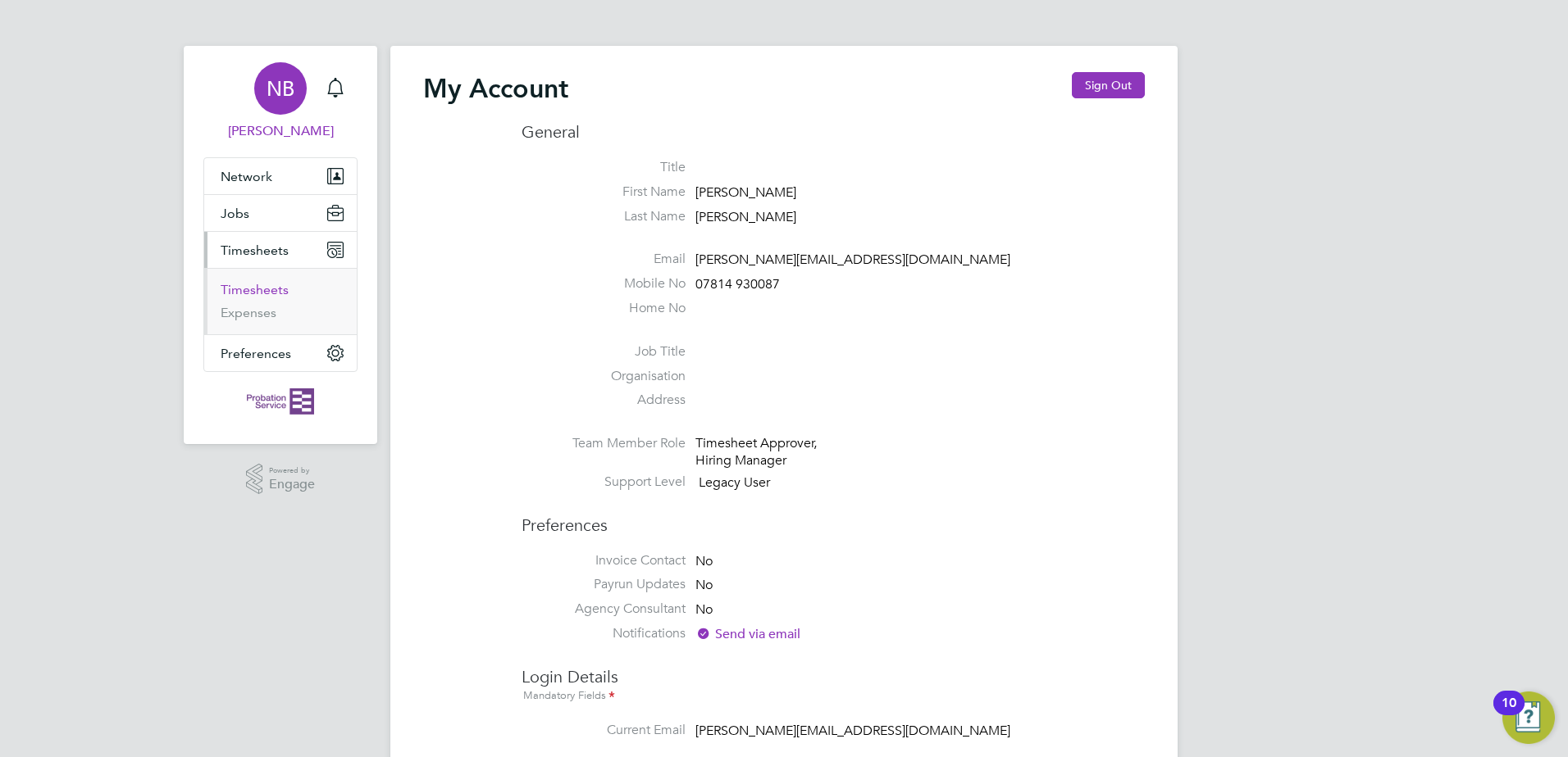
click at [257, 295] on link "Timesheets" at bounding box center [255, 290] width 68 height 16
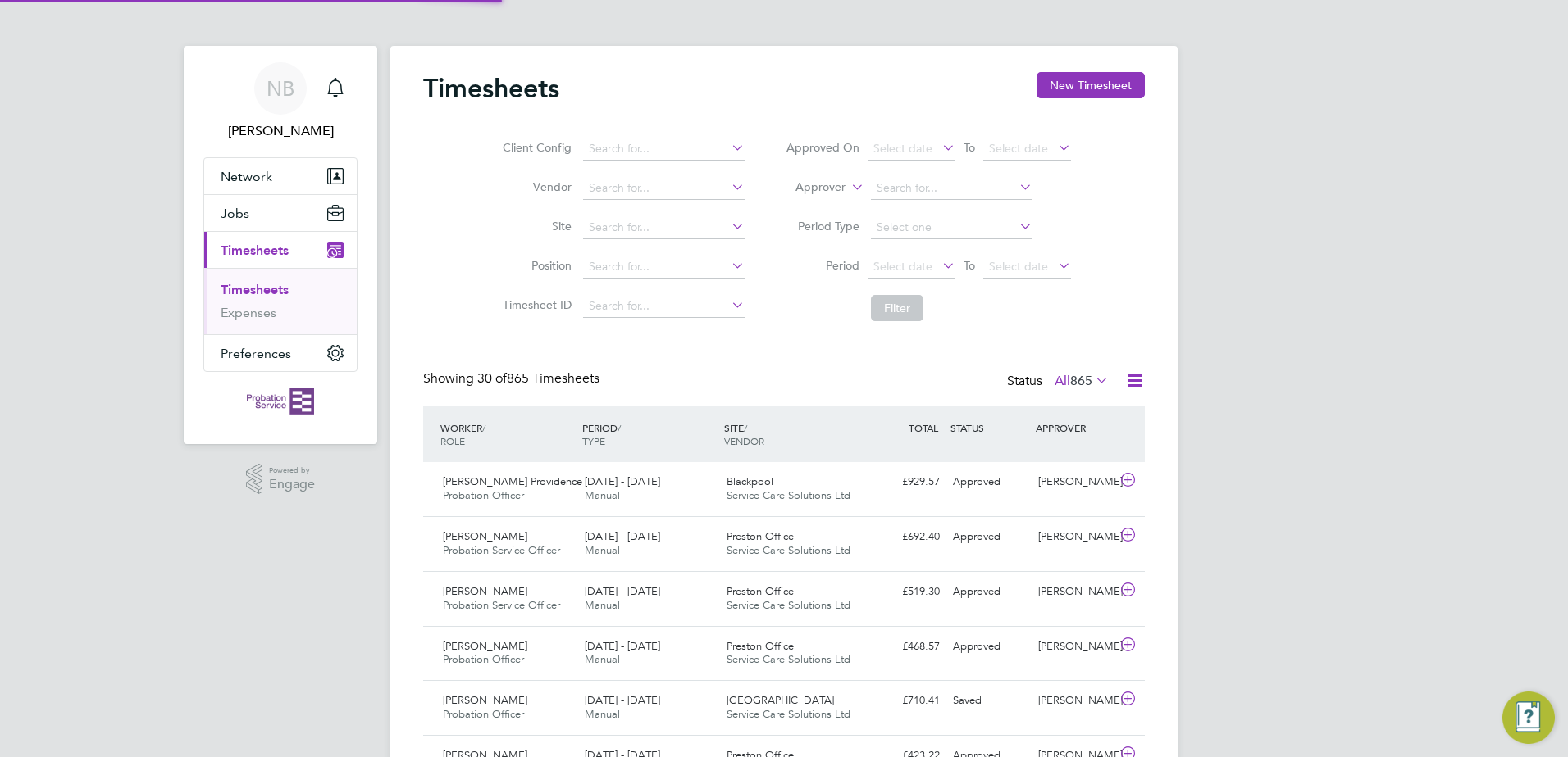
scroll to position [42, 143]
